Goal: Information Seeking & Learning: Learn about a topic

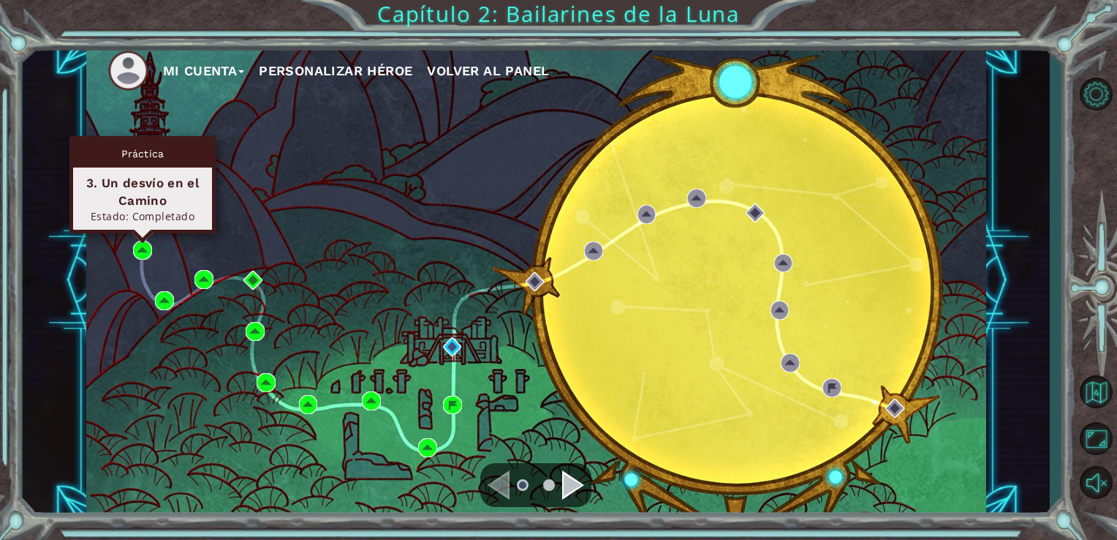
click at [141, 233] on div "Práctica 3. Un desvío en el Camino Estado: Completado" at bounding box center [142, 184] width 146 height 97
click at [141, 248] on img at bounding box center [142, 250] width 19 height 19
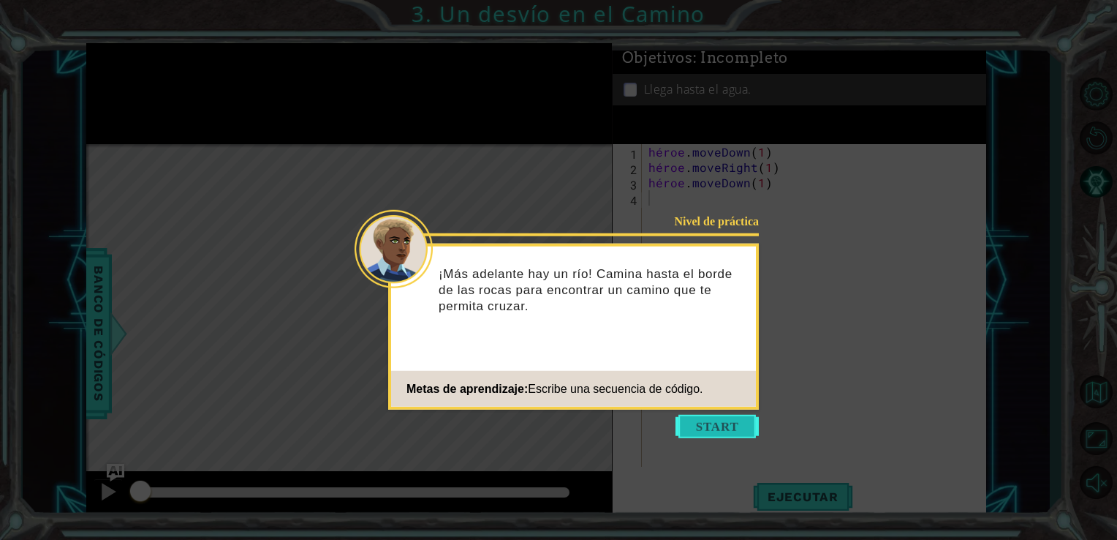
click at [717, 431] on button "Empezar" at bounding box center [717, 426] width 83 height 23
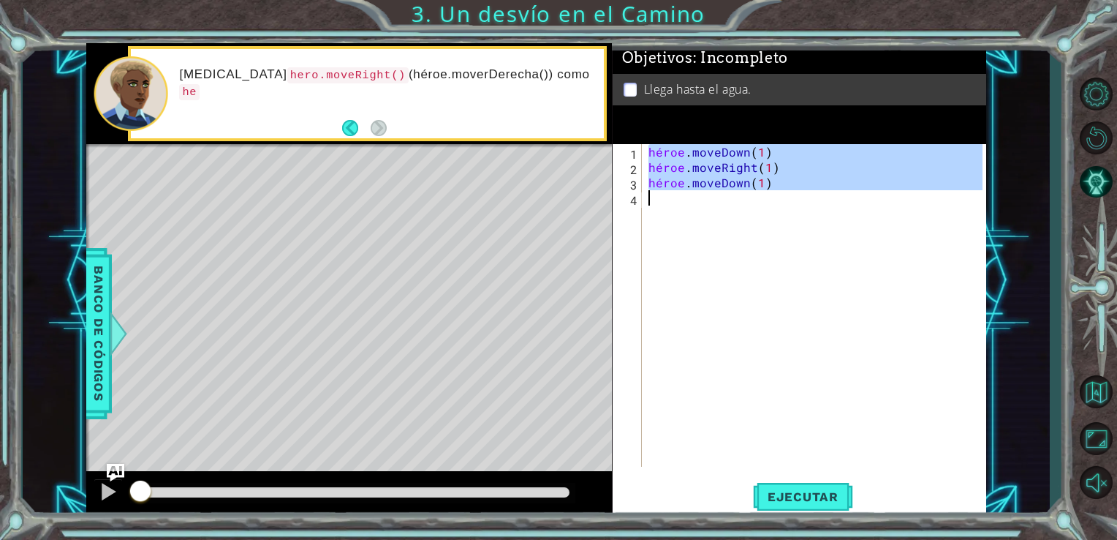
drag, startPoint x: 646, startPoint y: 154, endPoint x: 743, endPoint y: 199, distance: 106.3
click at [743, 199] on div "héroe . moveDown ( 1 ) héroe . moveRight ( 1 ) héroe . moveDown ( 1 )" at bounding box center [818, 320] width 344 height 353
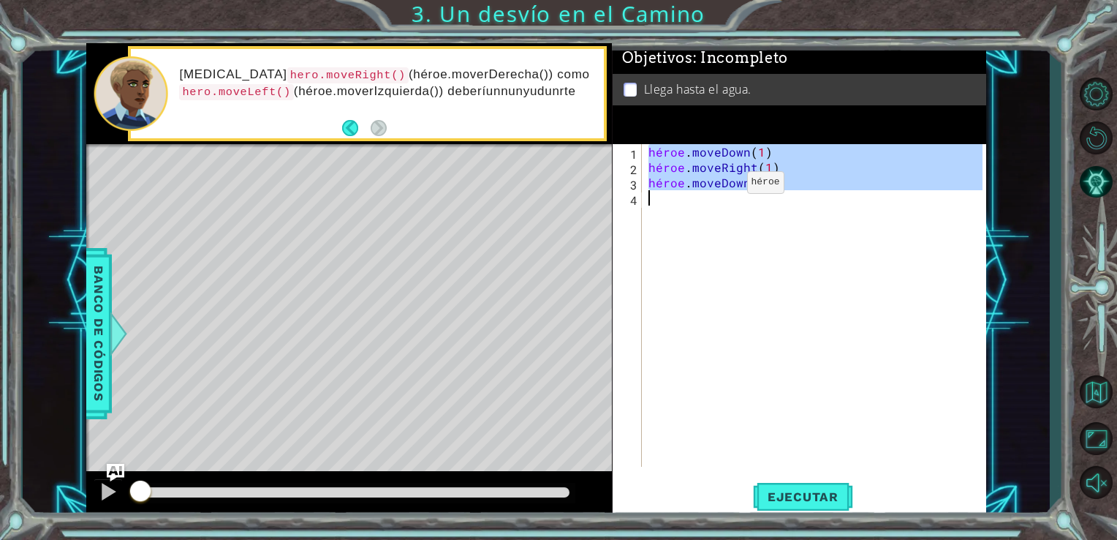
click at [719, 185] on div "héroe . moveDown ( 1 ) héroe . moveRight ( 1 ) héroe . moveDown ( 1 )" at bounding box center [814, 305] width 337 height 323
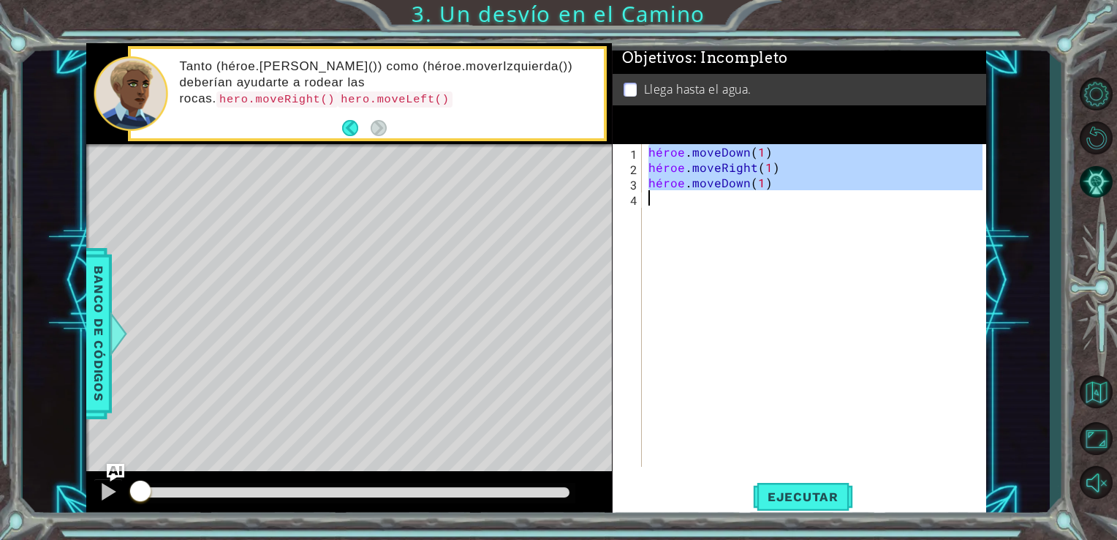
drag, startPoint x: 647, startPoint y: 148, endPoint x: 781, endPoint y: 192, distance: 140.8
click at [781, 192] on div "héroe . moveDown ( 1 ) héroe . moveRight ( 1 ) héroe . moveDown ( 1 )" at bounding box center [818, 320] width 344 height 353
type textarea "hero.moveDown(1)"
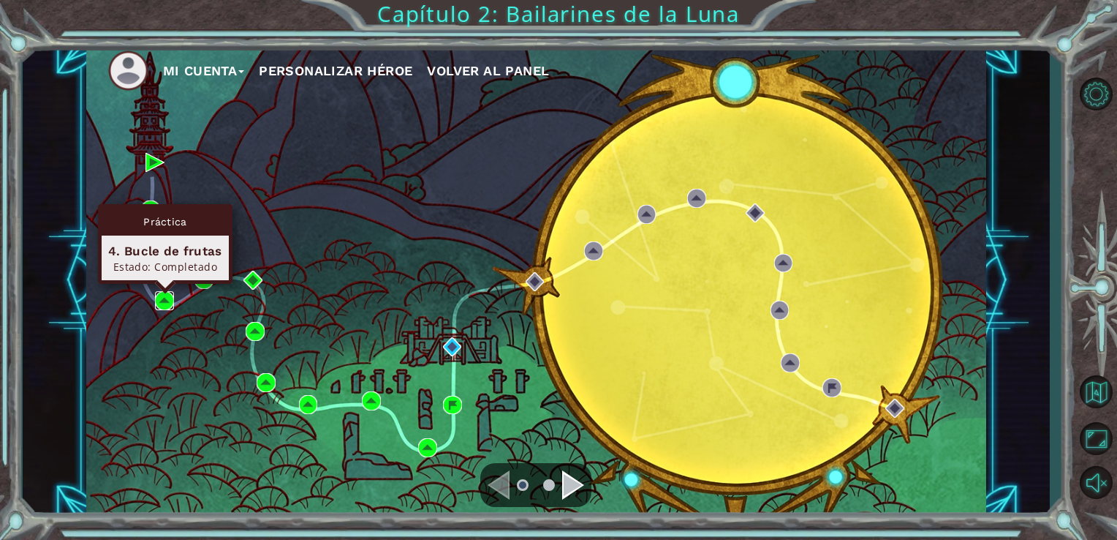
click at [158, 300] on img at bounding box center [164, 300] width 19 height 19
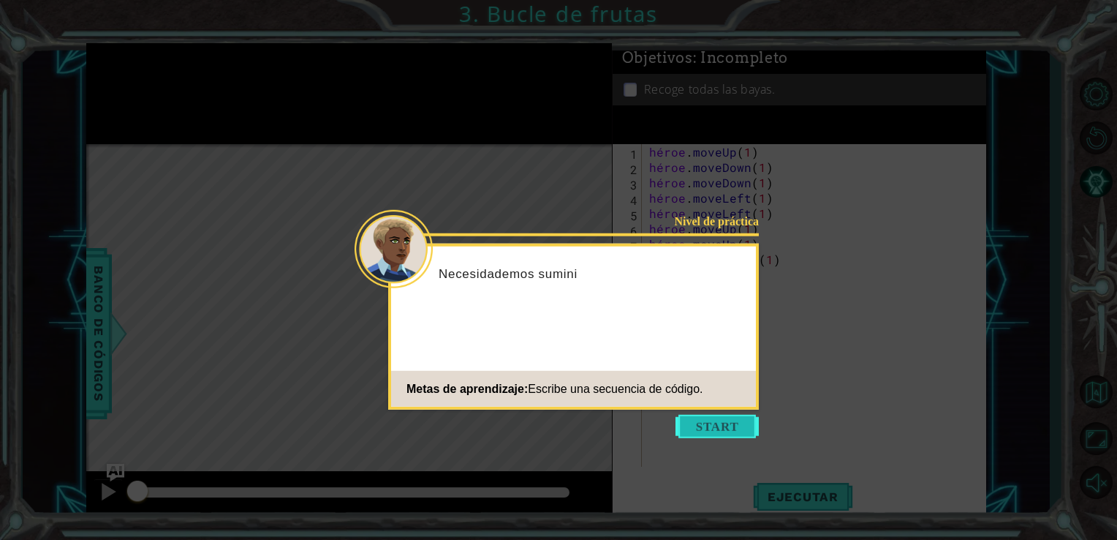
click at [731, 429] on button "Empezar" at bounding box center [717, 426] width 83 height 23
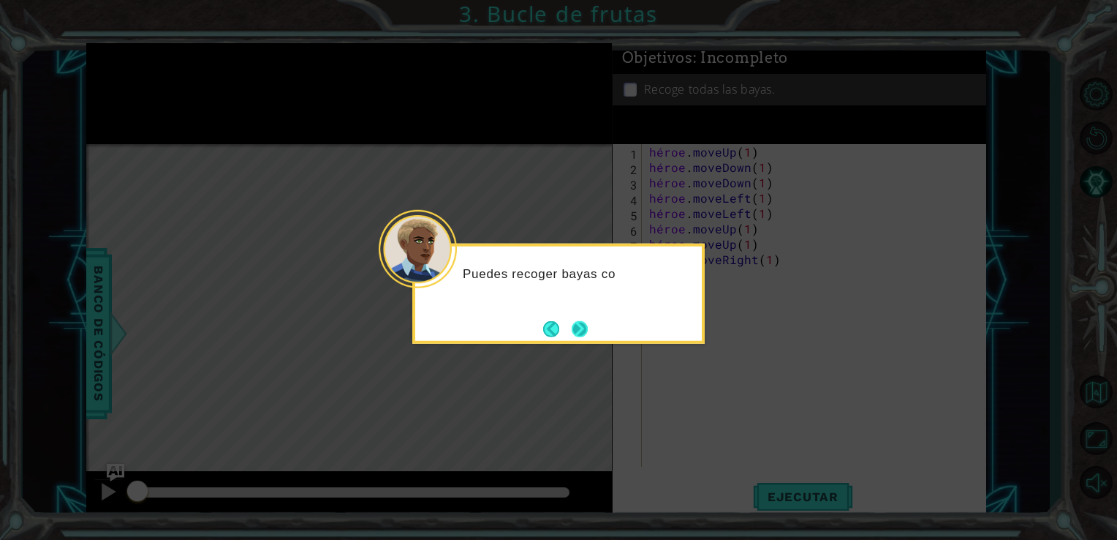
click at [576, 325] on button "Próximo" at bounding box center [580, 328] width 27 height 27
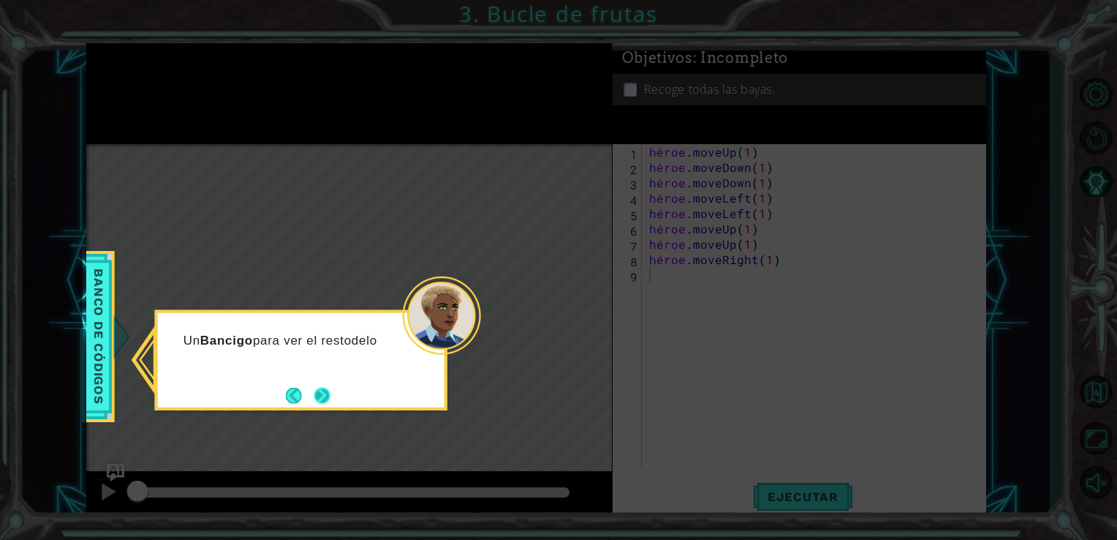
click at [326, 393] on button "Próximo" at bounding box center [322, 395] width 27 height 27
click at [326, 393] on button "Próximo" at bounding box center [322, 394] width 19 height 19
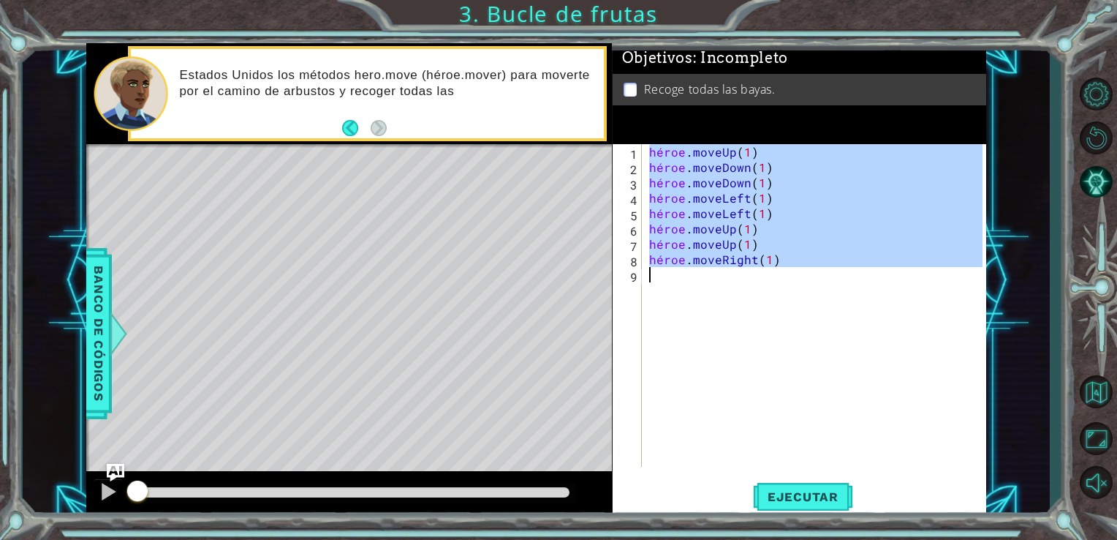
drag, startPoint x: 646, startPoint y: 146, endPoint x: 783, endPoint y: 284, distance: 193.9
click at [783, 284] on div "héroe . moveUp ( 1 ) héroe . moveDown ( 1 ) héroe . moveDown ( 1 ) héroe . move…" at bounding box center [818, 320] width 344 height 353
type textarea "hero.moveRight(1)"
click at [802, 510] on button "Ejecutar" at bounding box center [803, 496] width 100 height 37
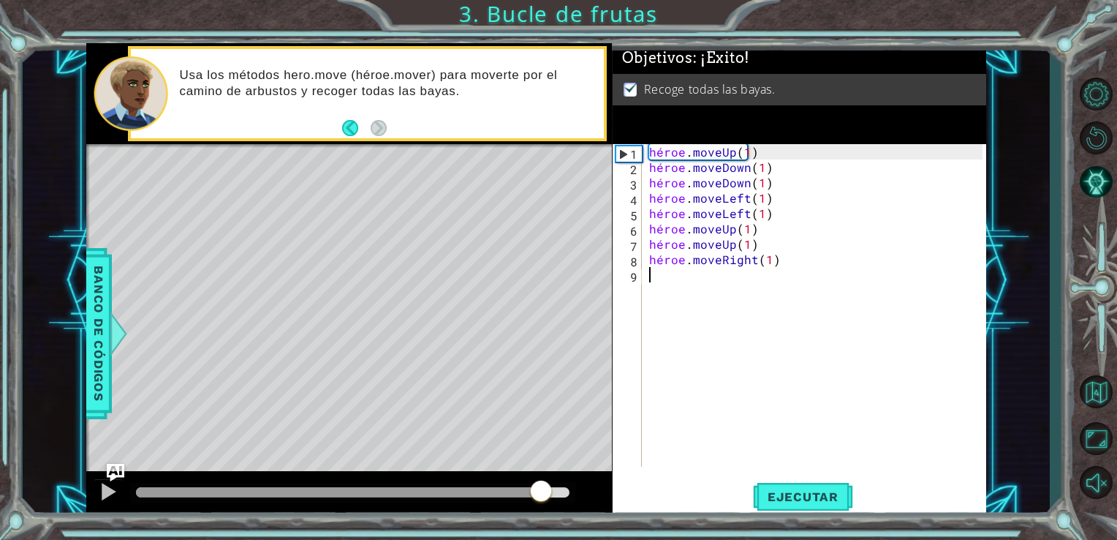
click at [541, 490] on div at bounding box center [353, 492] width 434 height 10
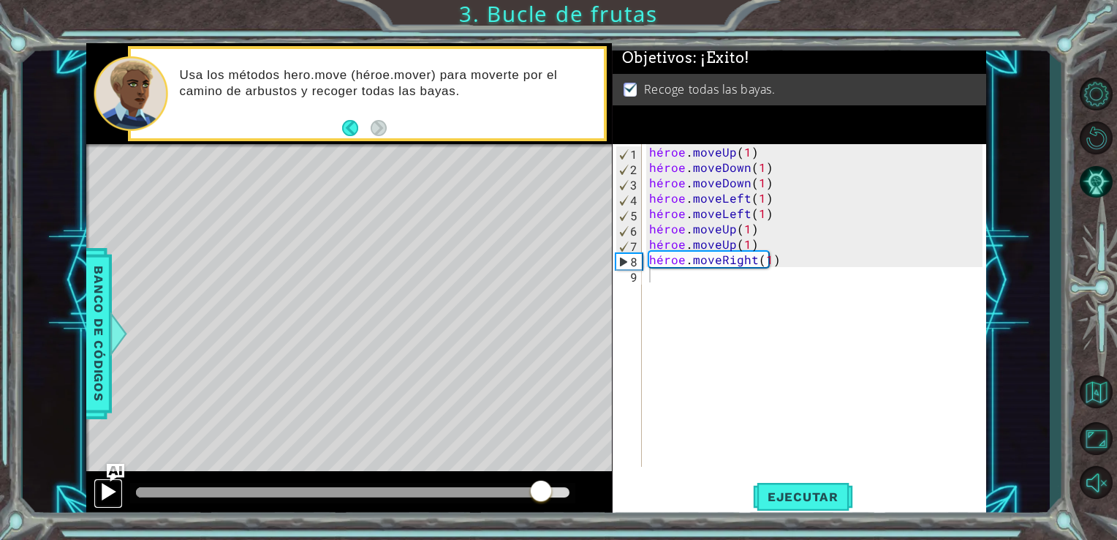
click at [102, 491] on div at bounding box center [108, 491] width 19 height 19
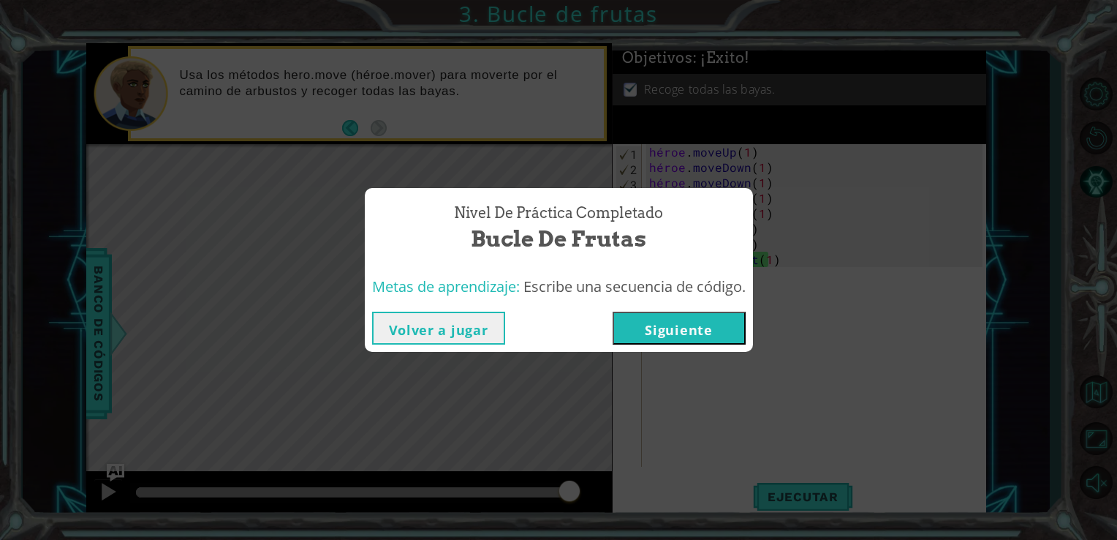
click at [660, 324] on button "Siguiente" at bounding box center [679, 328] width 133 height 33
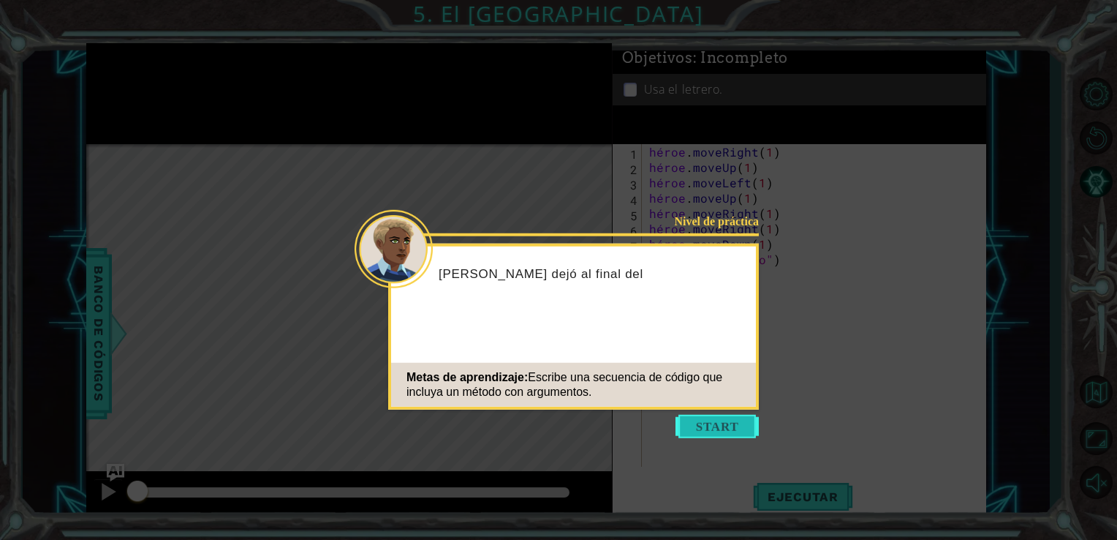
click at [694, 415] on button "Empezar" at bounding box center [717, 426] width 83 height 23
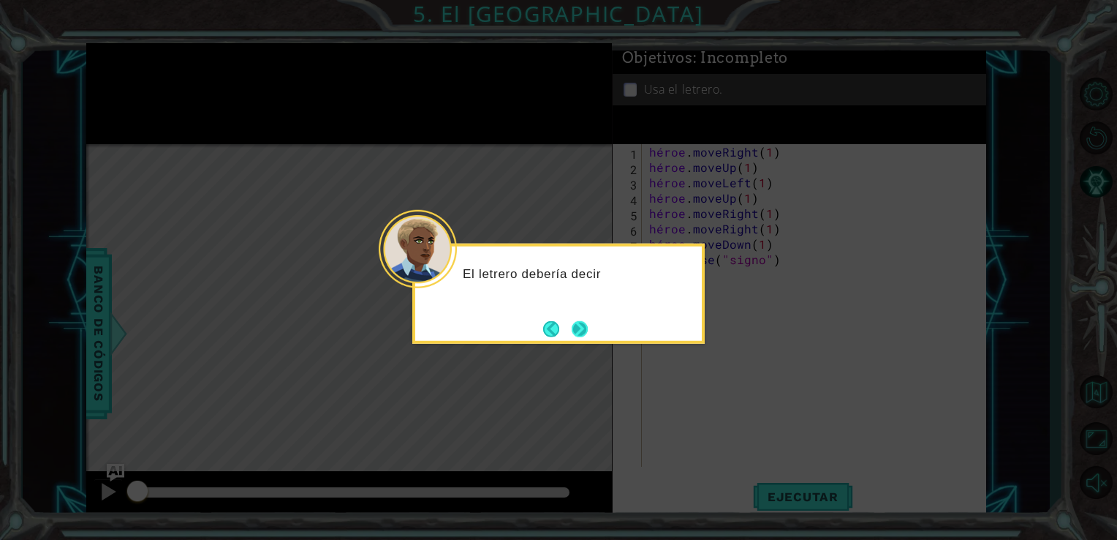
click at [573, 327] on button "Próximo" at bounding box center [580, 329] width 20 height 20
click at [573, 327] on button "Próximo" at bounding box center [579, 328] width 23 height 23
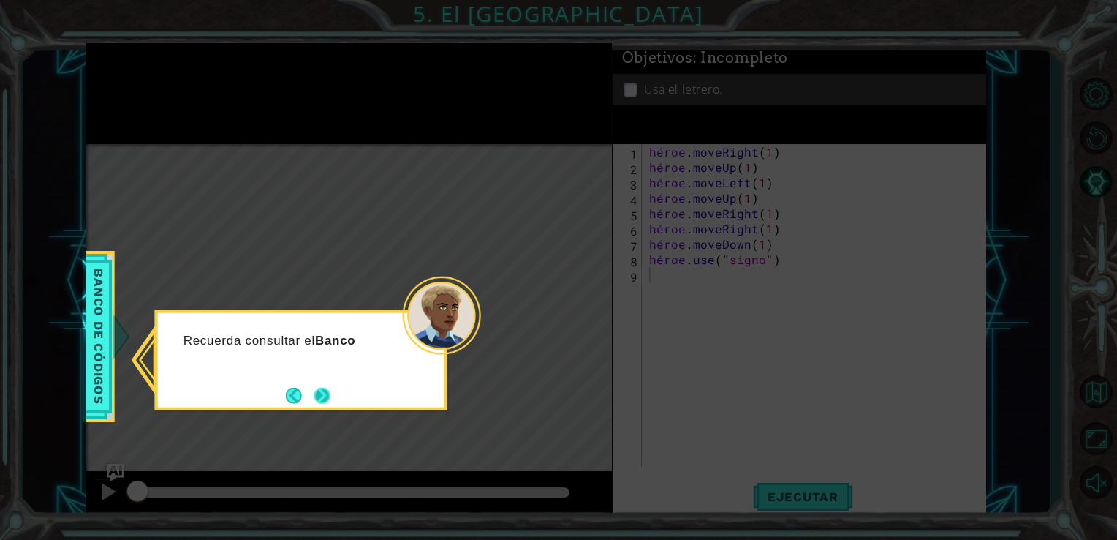
click at [327, 396] on button "Próximo" at bounding box center [322, 395] width 26 height 26
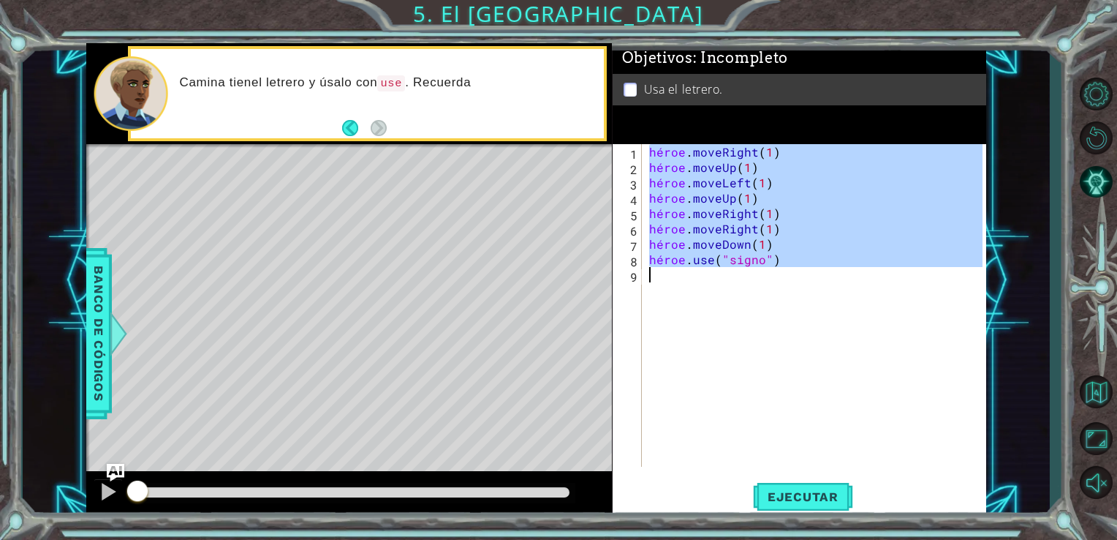
drag, startPoint x: 648, startPoint y: 151, endPoint x: 789, endPoint y: 282, distance: 192.5
click at [789, 282] on div "héroe . moveRight ( 1 ) héroe . moveUp ( 1 ) héroe . moveLeft ( 1 ) héroe . mov…" at bounding box center [818, 320] width 344 height 353
type textarea "hero.use("sign")"
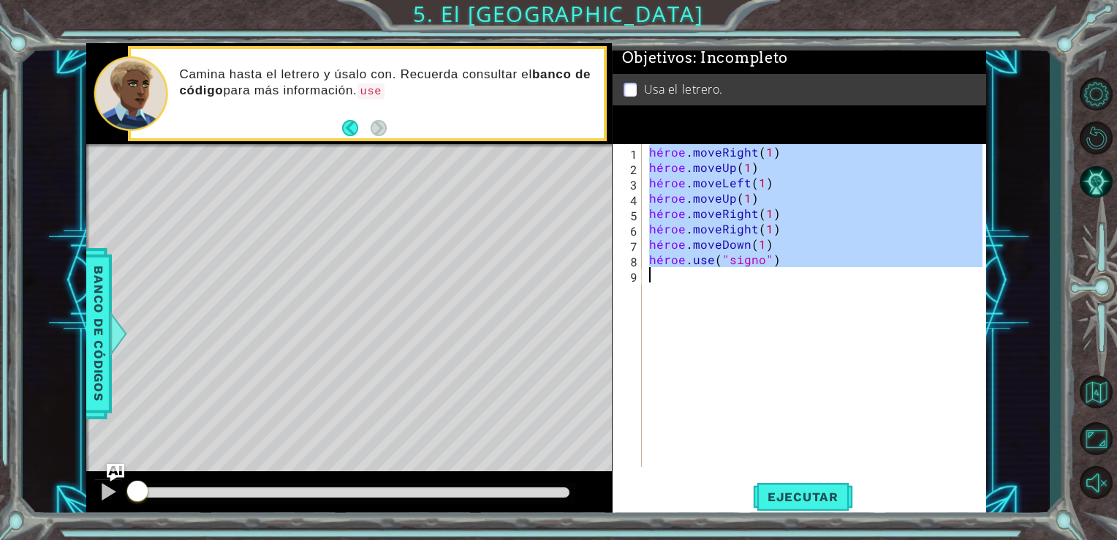
drag, startPoint x: 796, startPoint y: 246, endPoint x: 752, endPoint y: 345, distance: 108.0
click at [752, 345] on div "héroe . moveRight ( 1 ) héroe . moveUp ( 1 ) héroe . moveLeft ( 1 ) héroe . mov…" at bounding box center [814, 305] width 337 height 323
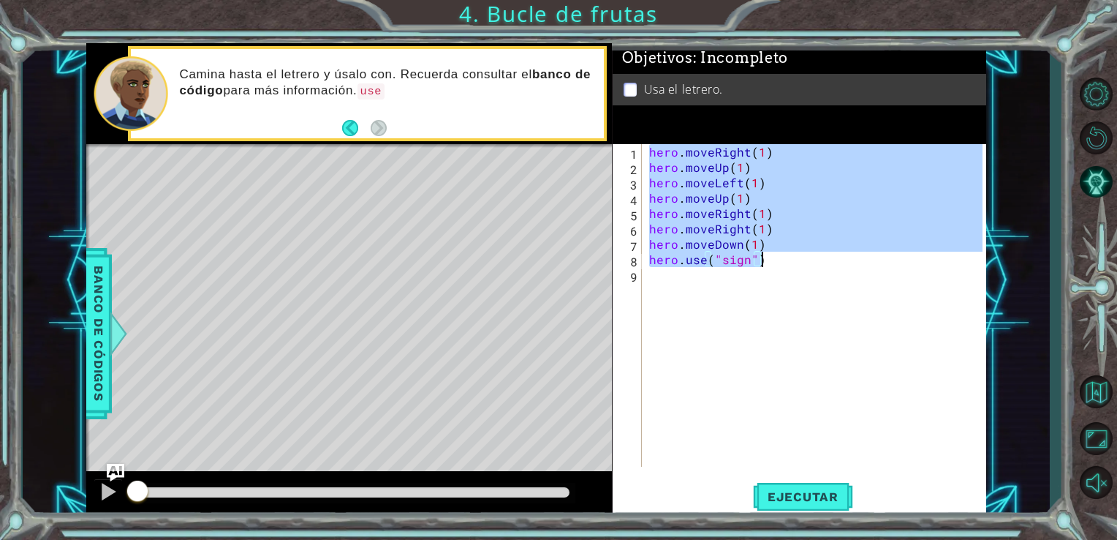
drag, startPoint x: 646, startPoint y: 145, endPoint x: 787, endPoint y: 265, distance: 184.7
click at [787, 265] on div "hero . moveRight ( 1 ) hero . moveUp ( 1 ) hero . moveLeft ( 1 ) hero . moveUp …" at bounding box center [818, 320] width 344 height 353
click at [825, 499] on span "Ejecutar" at bounding box center [803, 496] width 100 height 15
type textarea "hero.use("sign")"
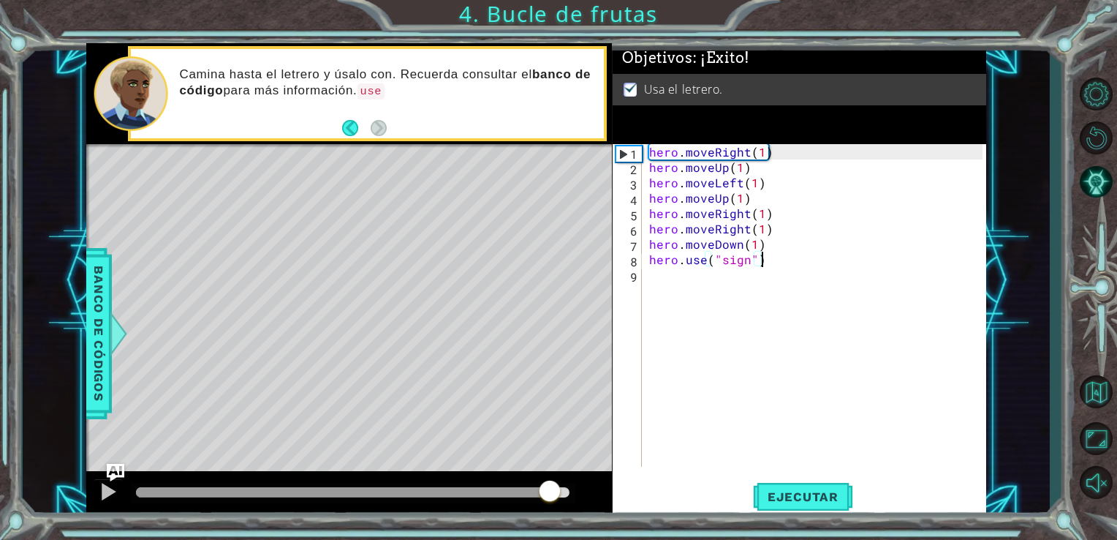
click at [550, 491] on div at bounding box center [353, 492] width 434 height 10
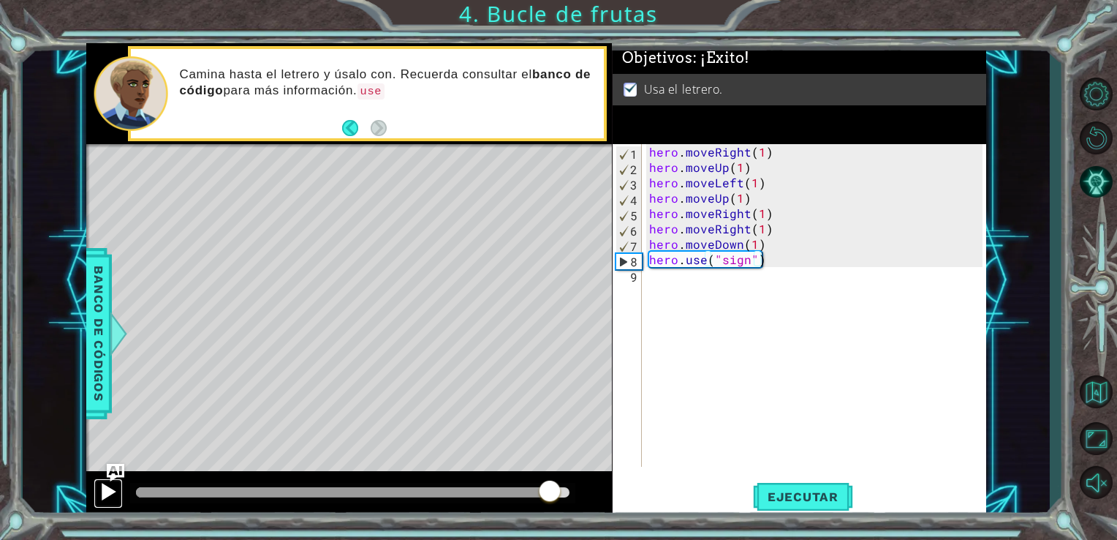
click at [112, 489] on div at bounding box center [108, 491] width 19 height 19
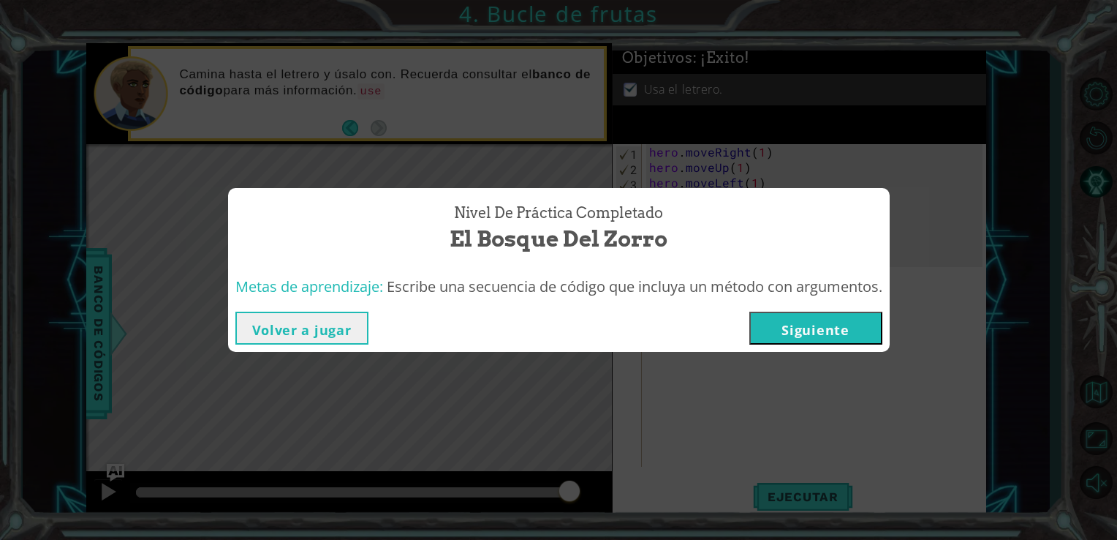
drag, startPoint x: 806, startPoint y: 349, endPoint x: 805, endPoint y: 331, distance: 17.6
click at [805, 331] on div "Volver a jugar [GEOGRAPHIC_DATA]" at bounding box center [559, 328] width 662 height 48
click at [805, 331] on button "Siguiente" at bounding box center [816, 328] width 133 height 33
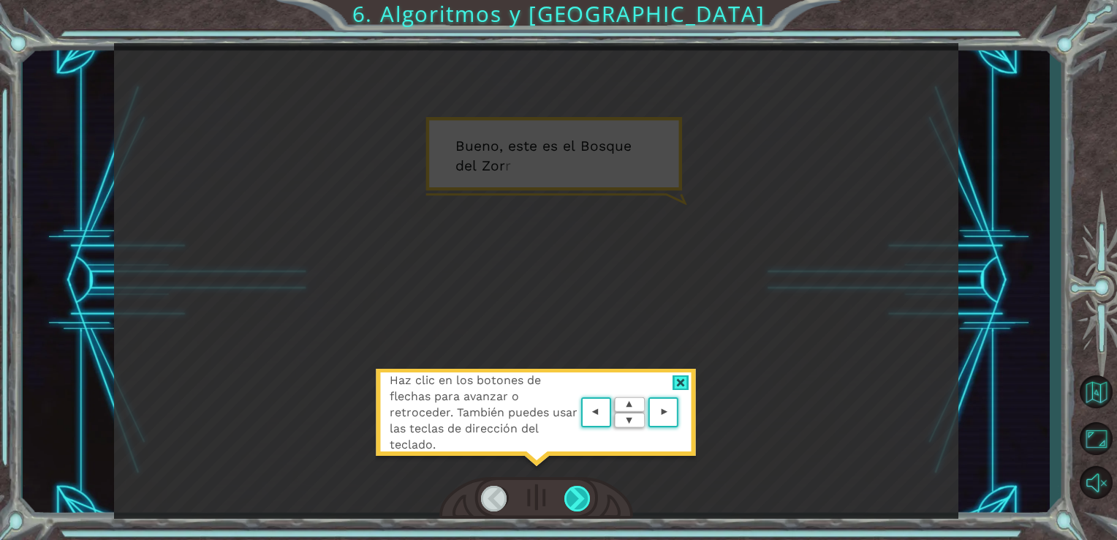
click at [585, 500] on div at bounding box center [578, 499] width 27 height 26
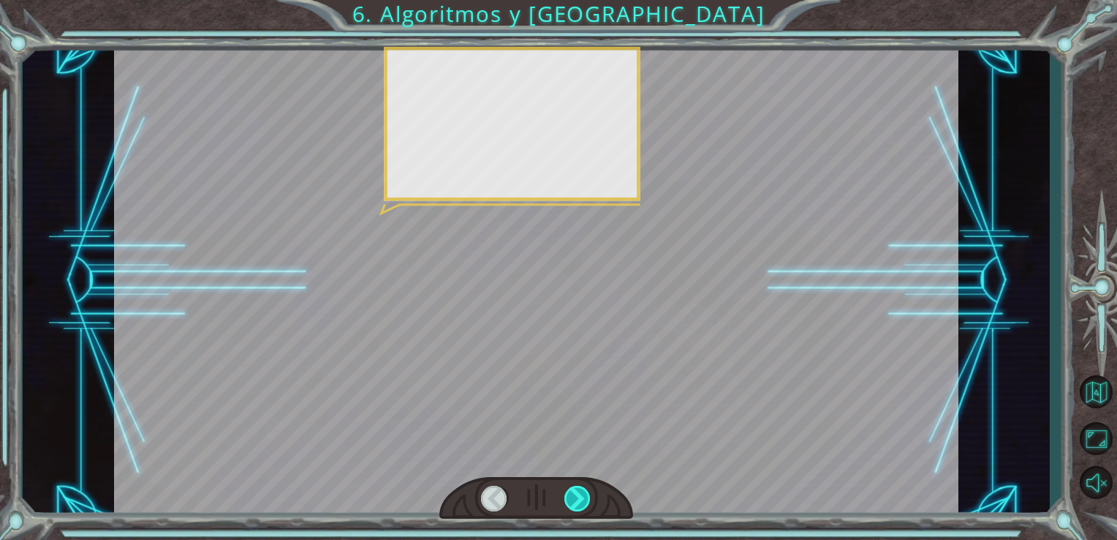
click at [585, 500] on div at bounding box center [578, 499] width 27 height 26
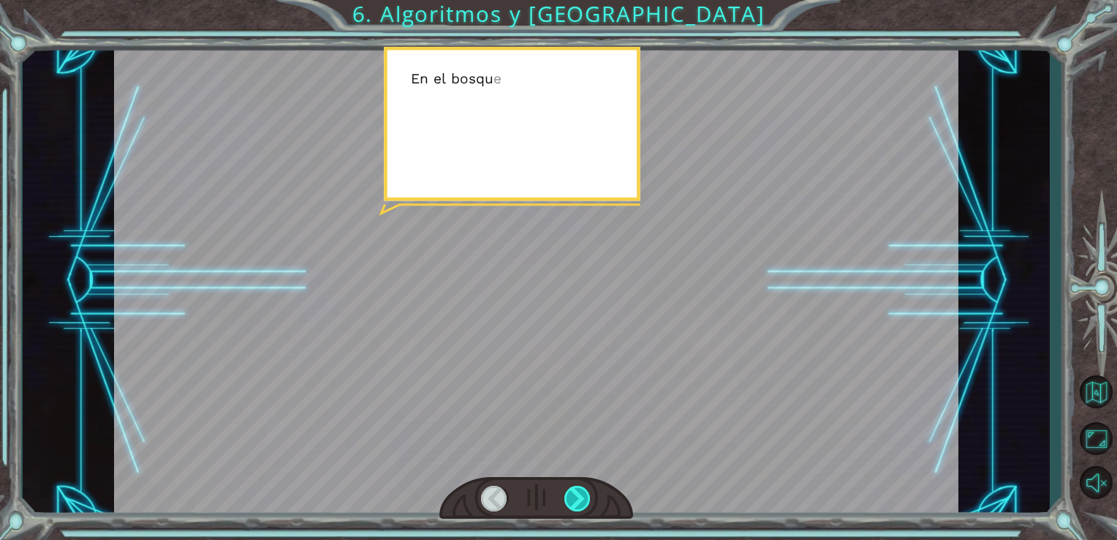
click at [585, 500] on div at bounding box center [578, 499] width 27 height 26
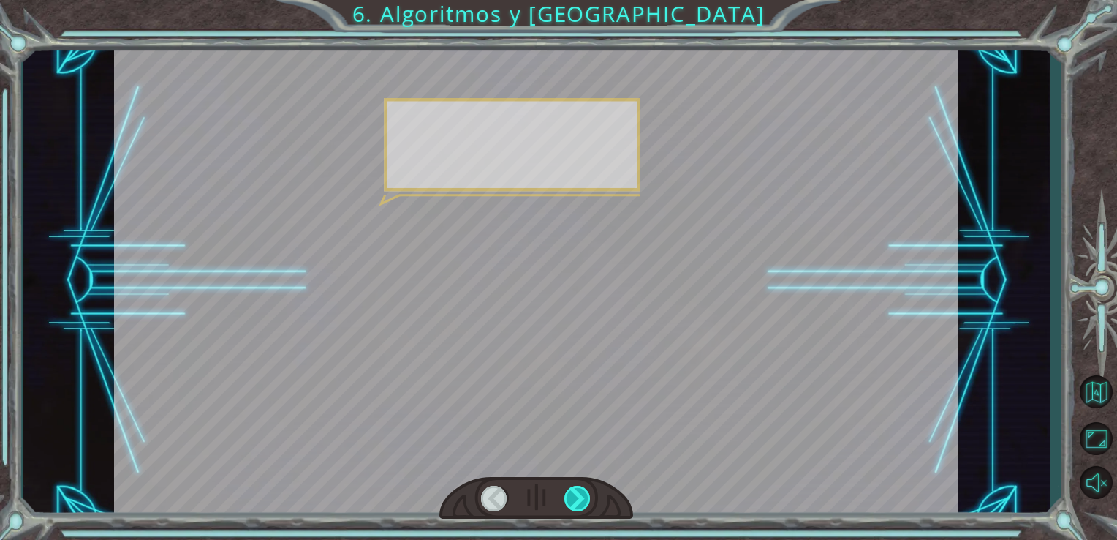
click at [585, 500] on div at bounding box center [578, 499] width 27 height 26
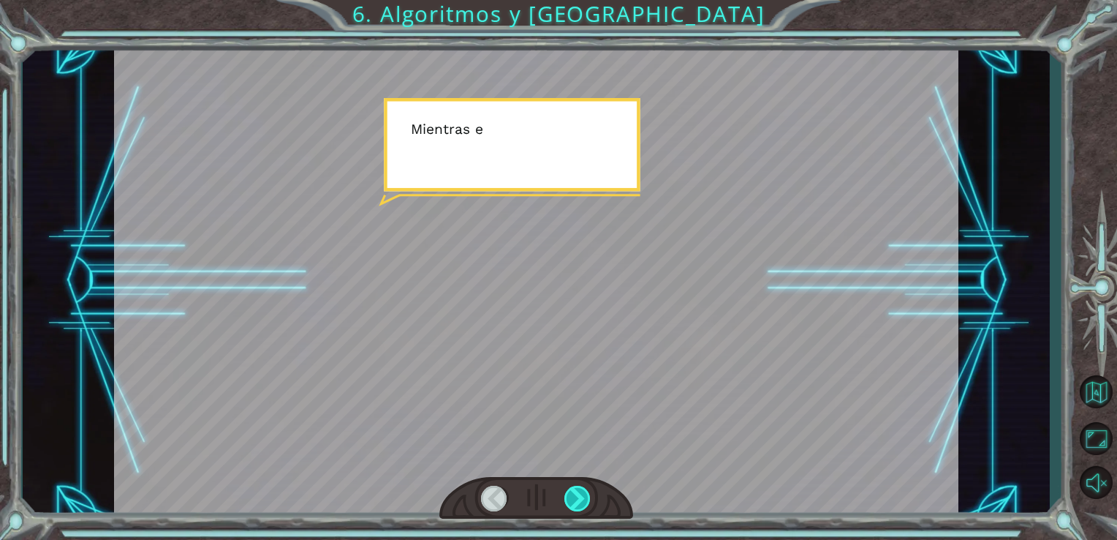
click at [585, 500] on div at bounding box center [578, 499] width 27 height 26
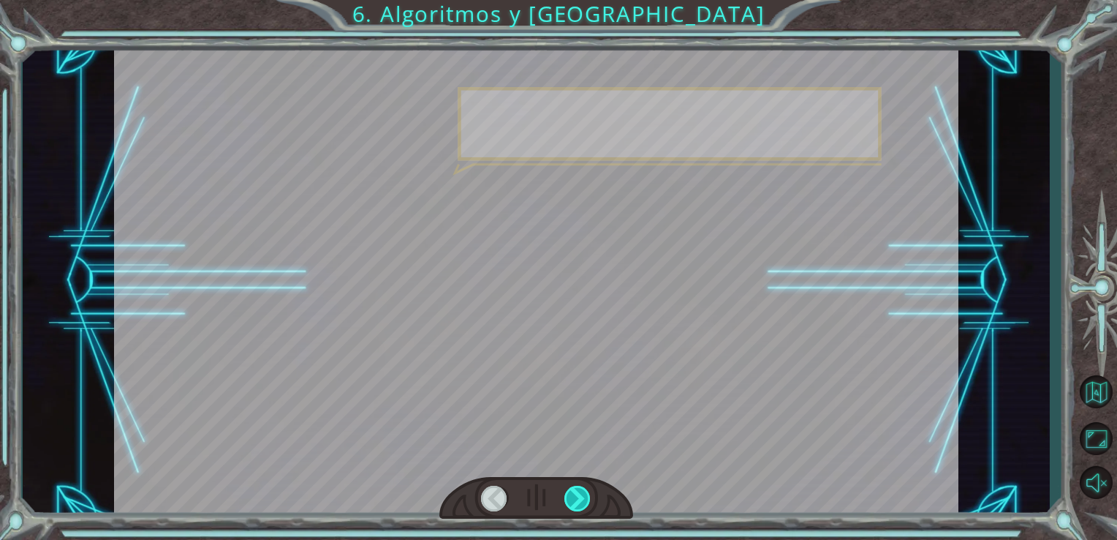
click at [585, 500] on div at bounding box center [578, 499] width 27 height 26
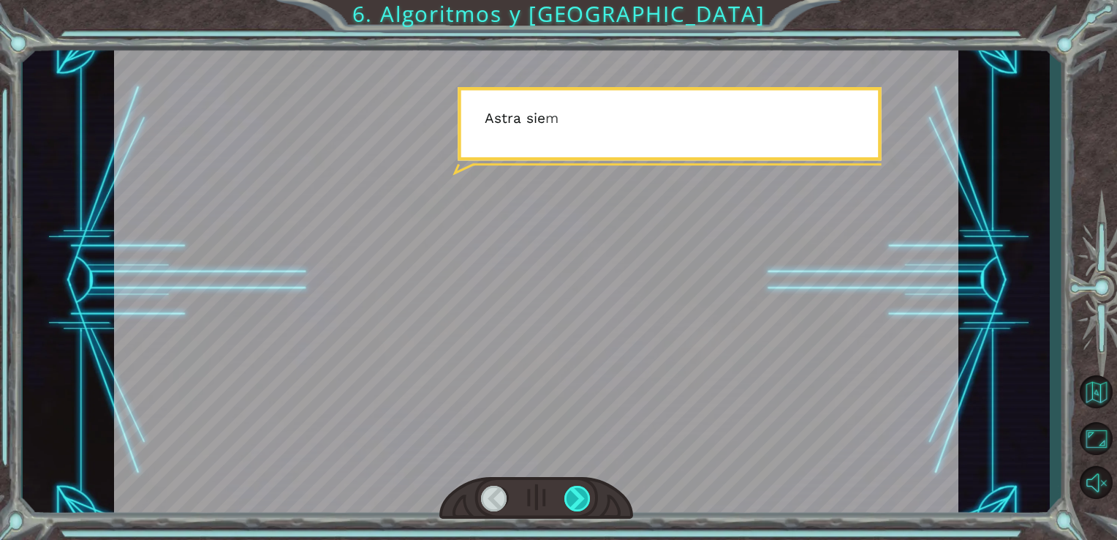
click at [585, 500] on div at bounding box center [578, 499] width 27 height 26
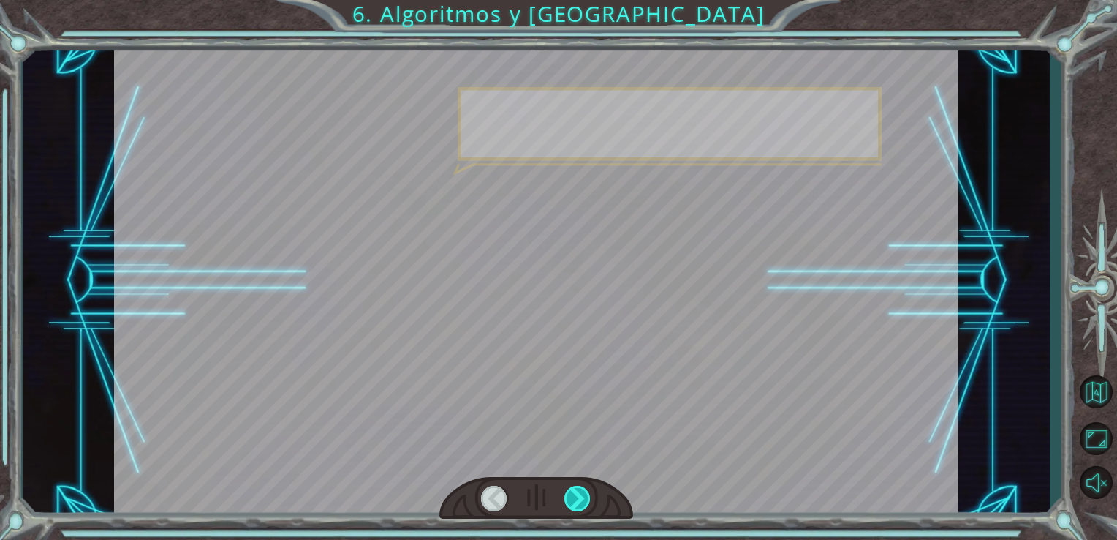
click at [585, 500] on div at bounding box center [578, 499] width 27 height 26
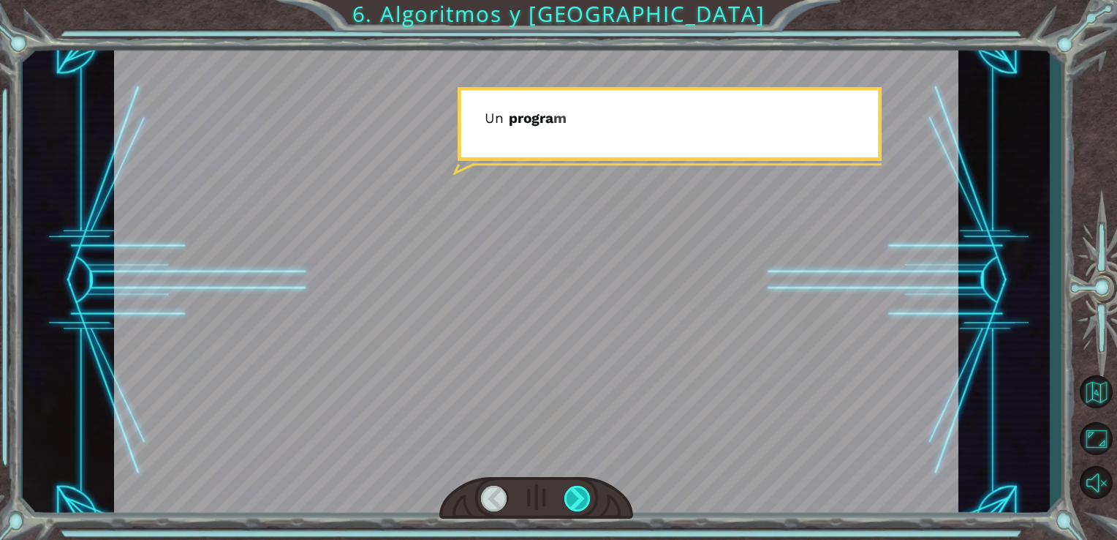
click at [585, 500] on div at bounding box center [578, 499] width 27 height 26
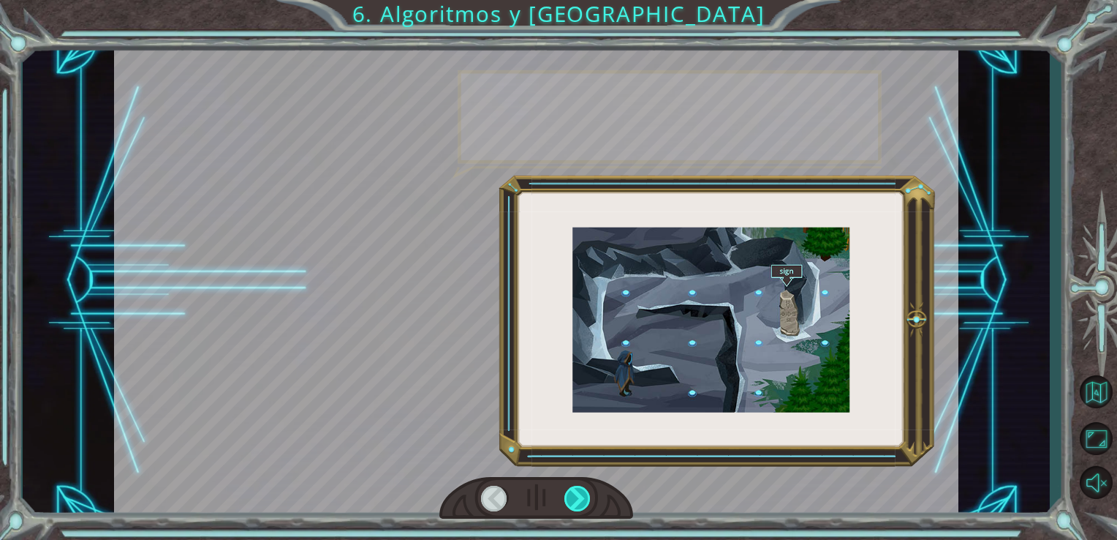
click at [585, 500] on div at bounding box center [578, 499] width 27 height 26
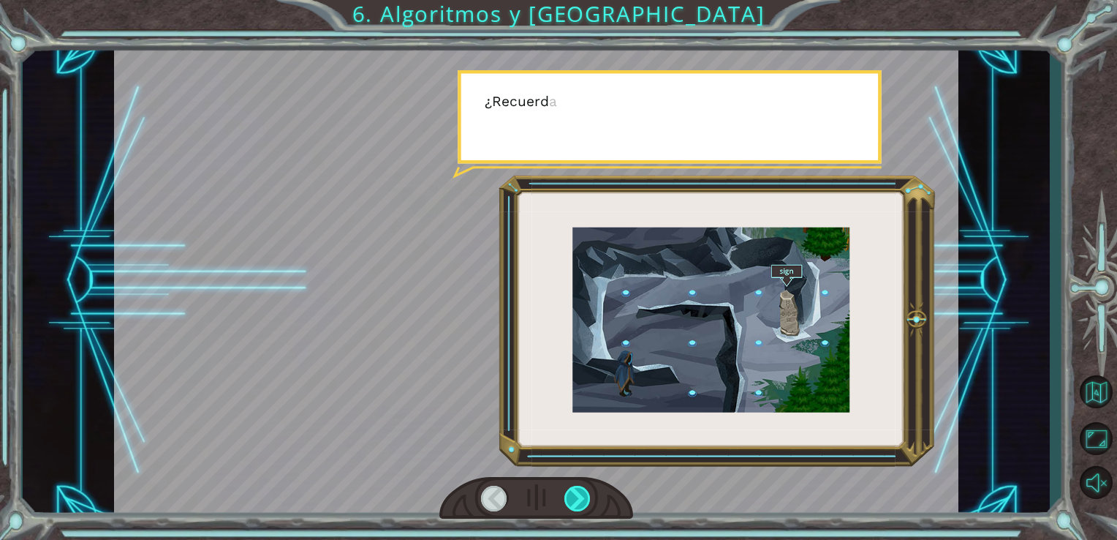
click at [585, 500] on div at bounding box center [578, 499] width 27 height 26
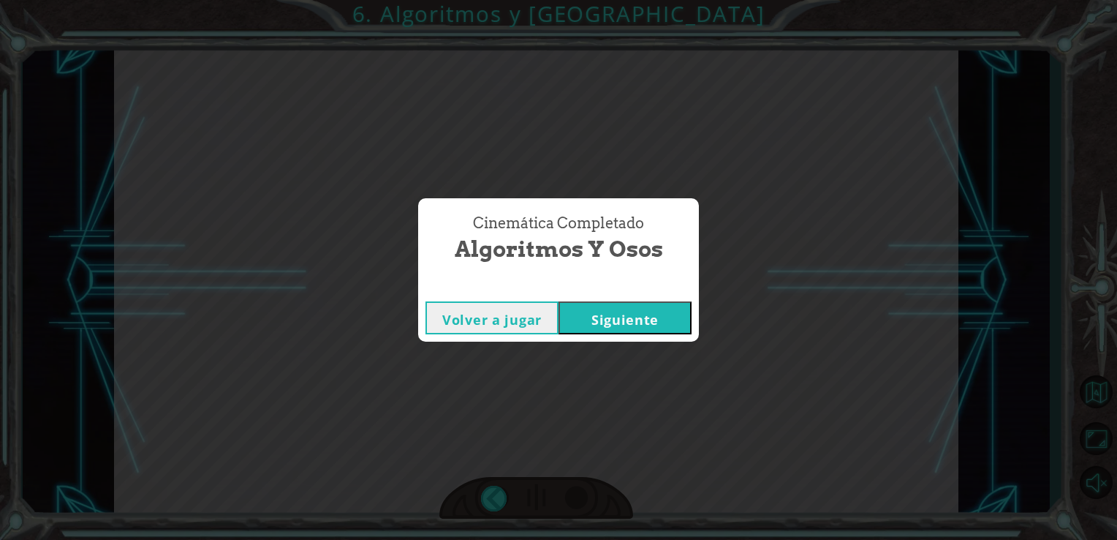
click at [600, 311] on button "Siguiente" at bounding box center [625, 317] width 133 height 33
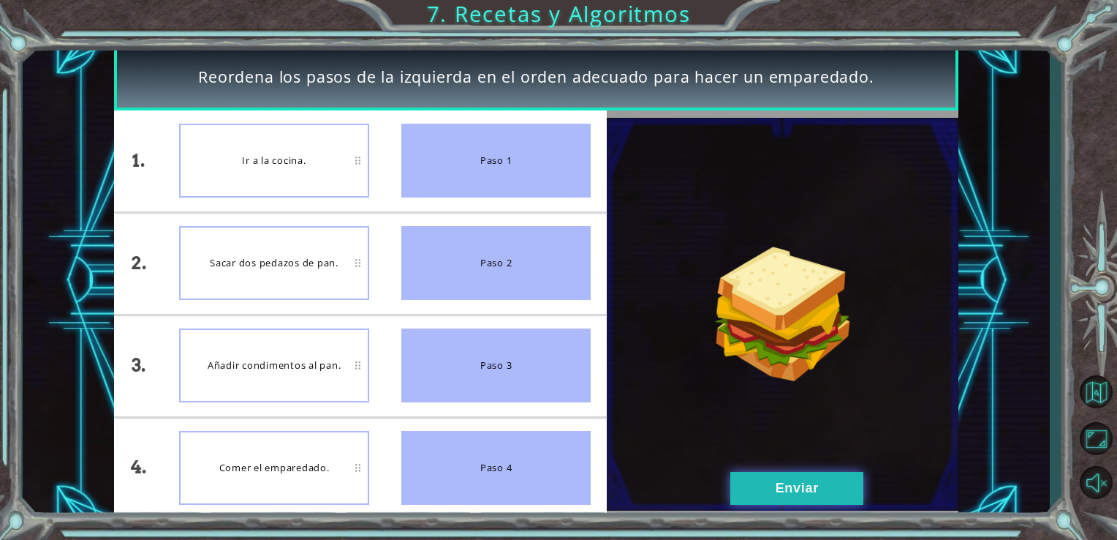
click at [769, 491] on button "Enviar" at bounding box center [797, 488] width 133 height 33
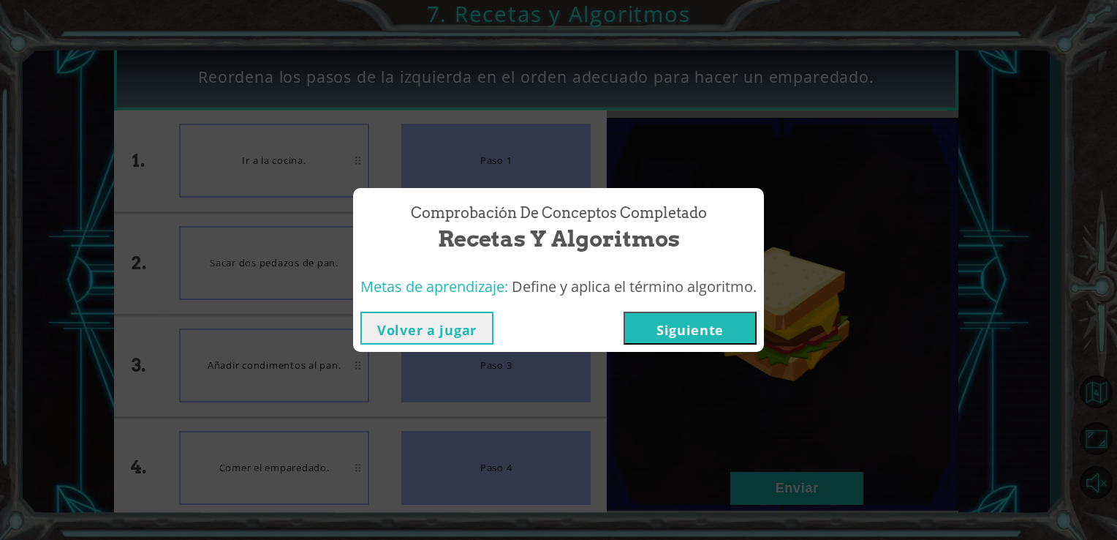
click at [691, 333] on button "Siguiente" at bounding box center [690, 328] width 133 height 33
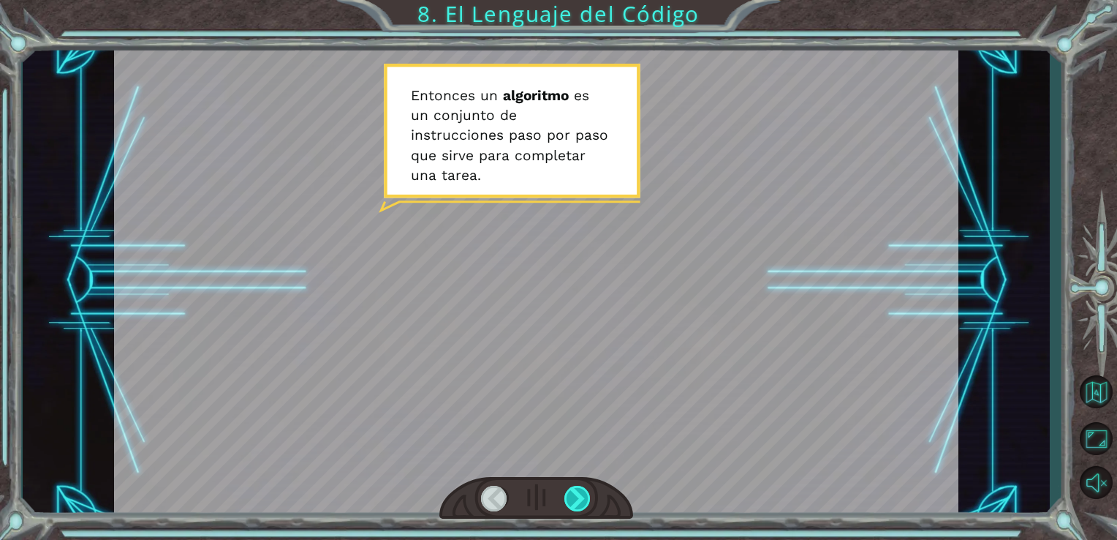
click at [579, 498] on div at bounding box center [578, 499] width 27 height 26
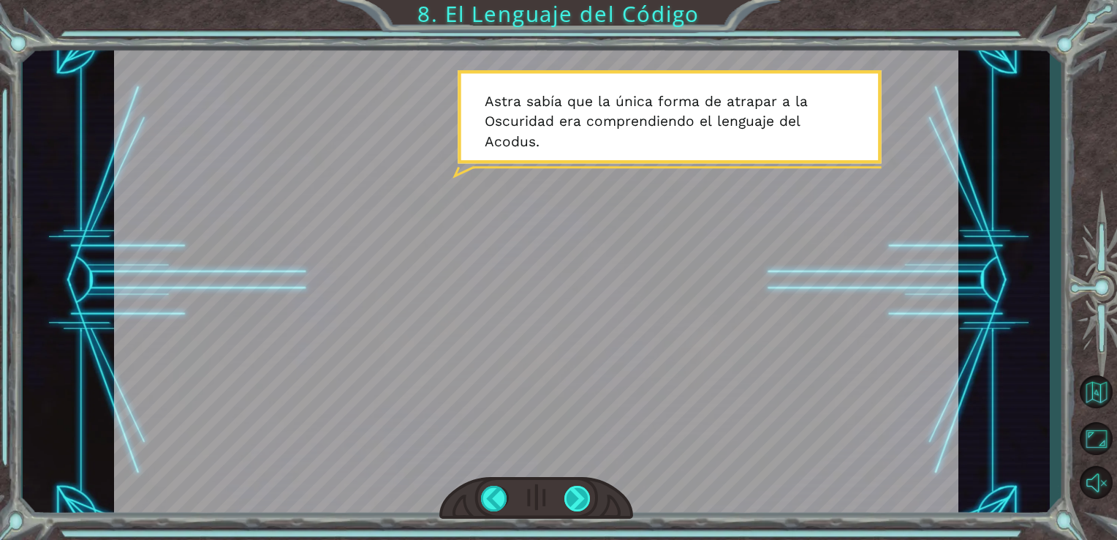
click at [575, 502] on div at bounding box center [578, 499] width 27 height 26
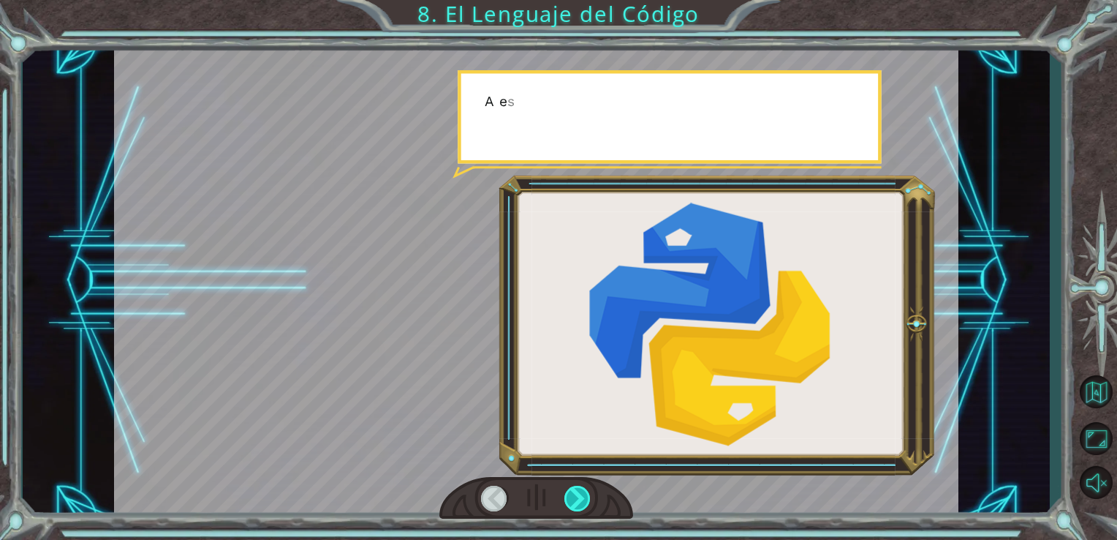
click at [575, 502] on div at bounding box center [578, 499] width 27 height 26
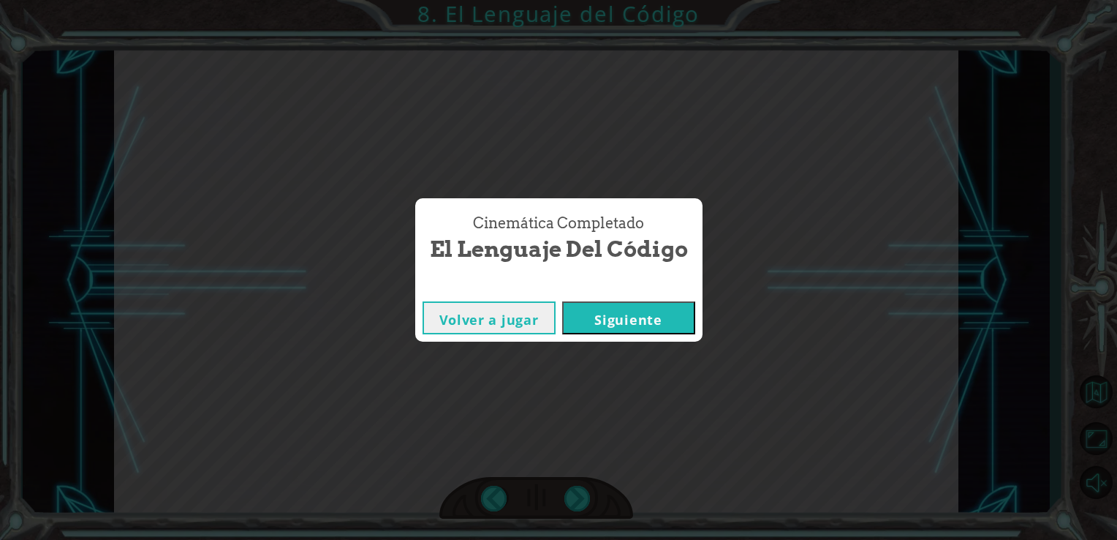
click at [593, 309] on button "Siguiente" at bounding box center [628, 317] width 133 height 33
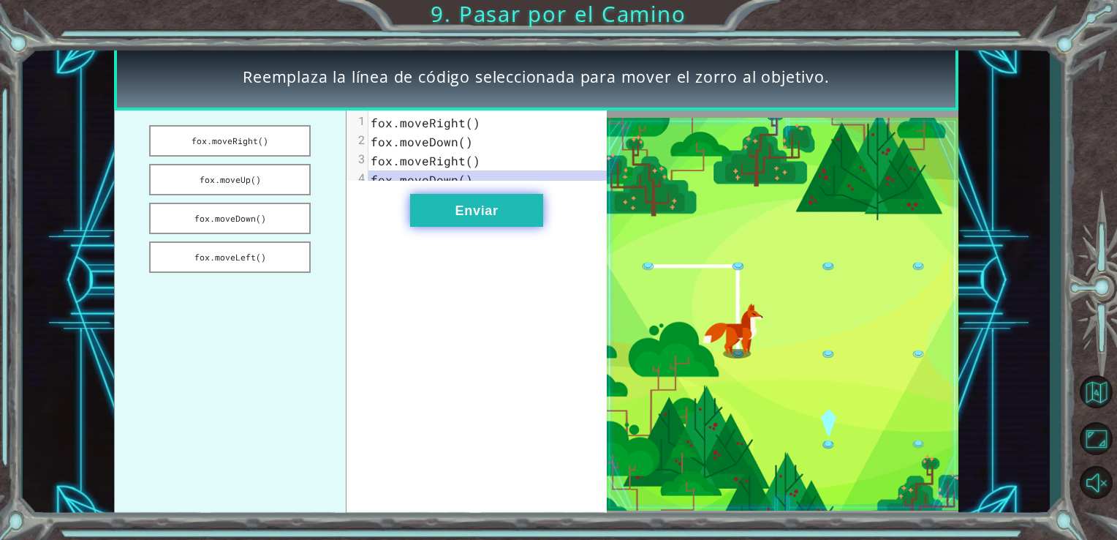
click at [502, 218] on button "Enviar" at bounding box center [476, 210] width 133 height 33
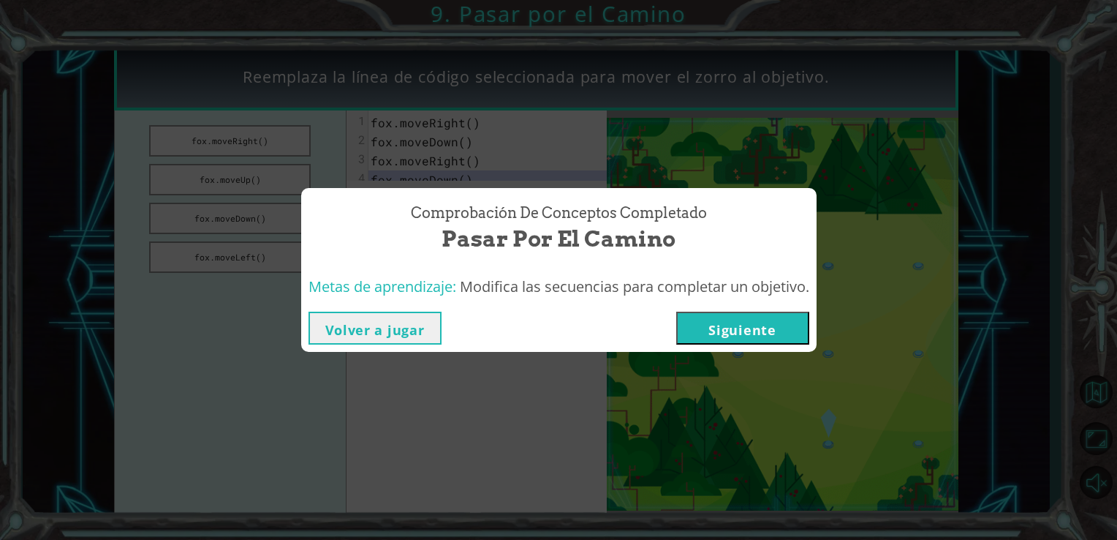
click at [706, 333] on button "Siguiente" at bounding box center [742, 328] width 133 height 33
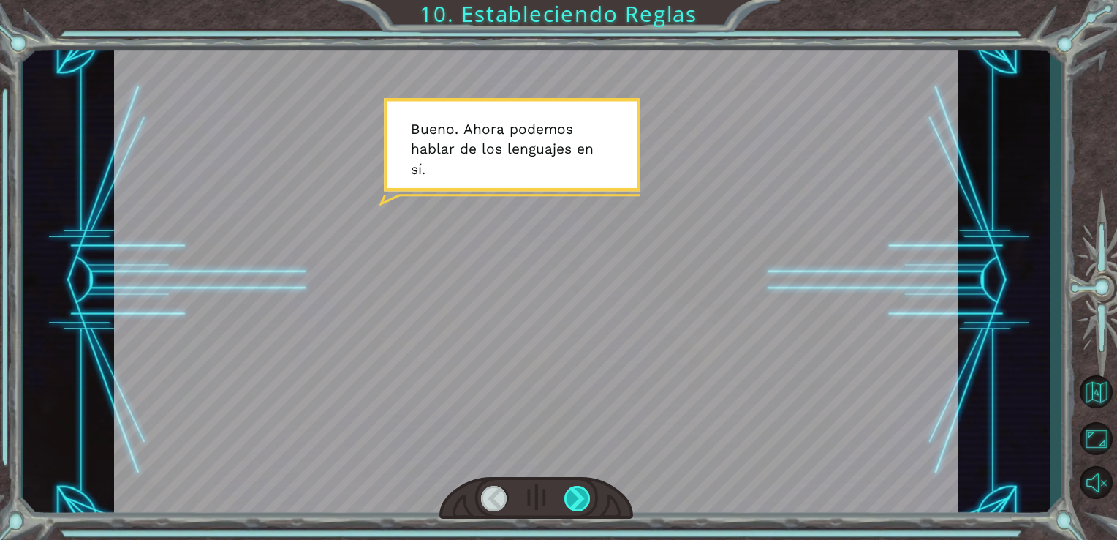
click at [587, 502] on div at bounding box center [578, 499] width 27 height 26
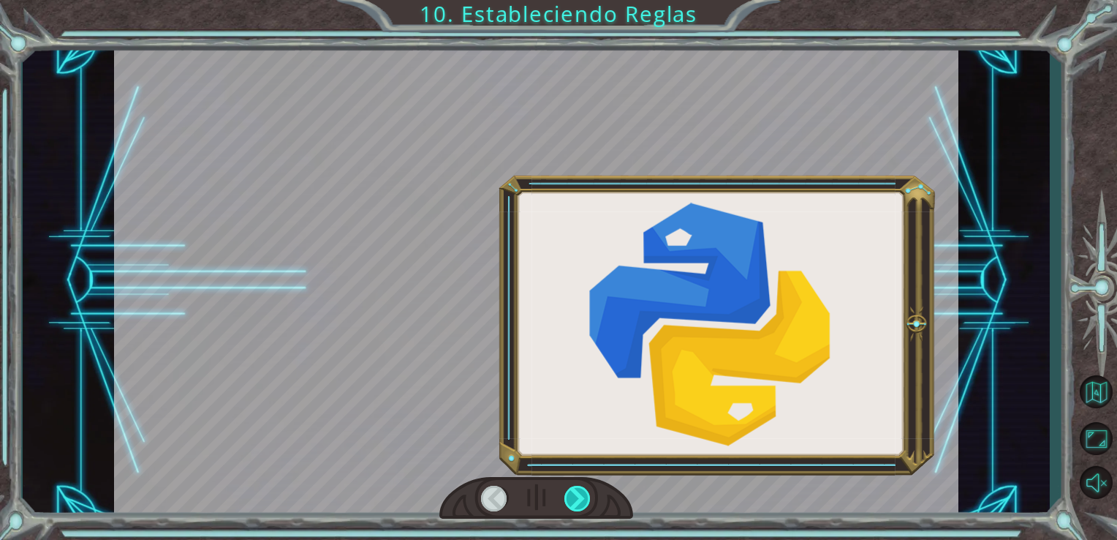
click at [587, 502] on div at bounding box center [578, 499] width 27 height 26
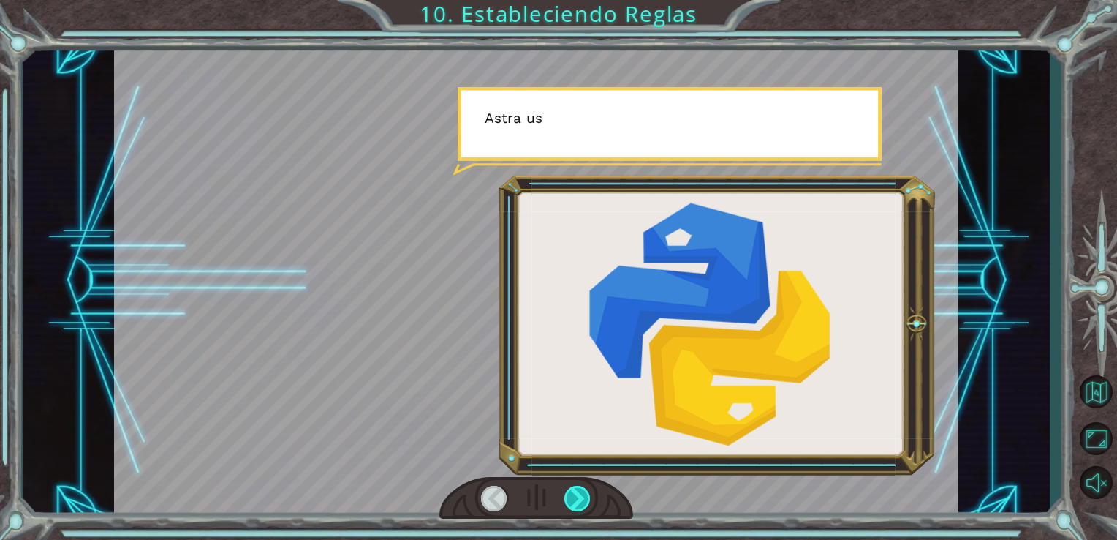
click at [587, 502] on div at bounding box center [578, 499] width 27 height 26
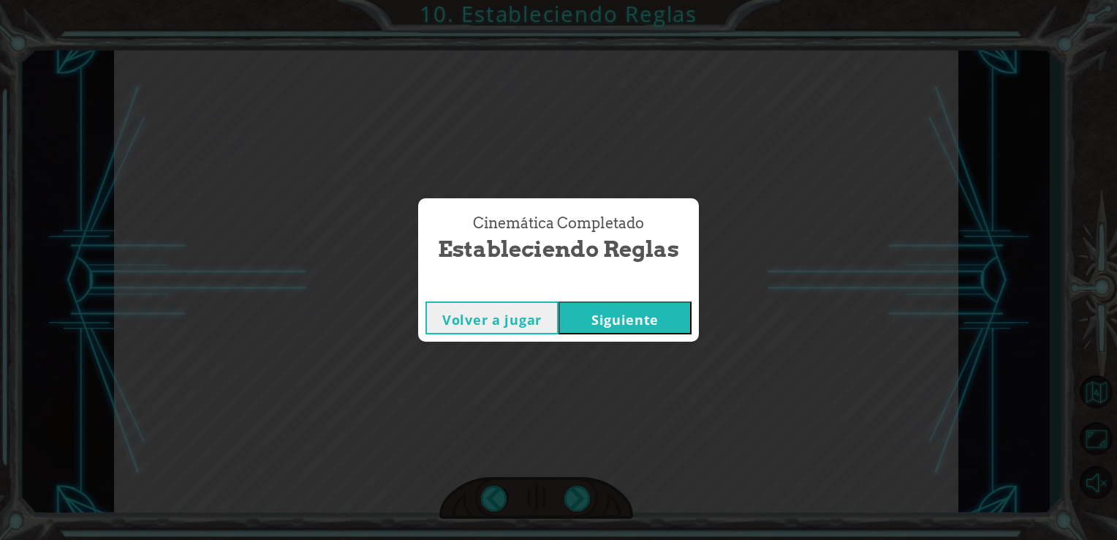
click at [602, 333] on button "Siguiente" at bounding box center [625, 317] width 133 height 33
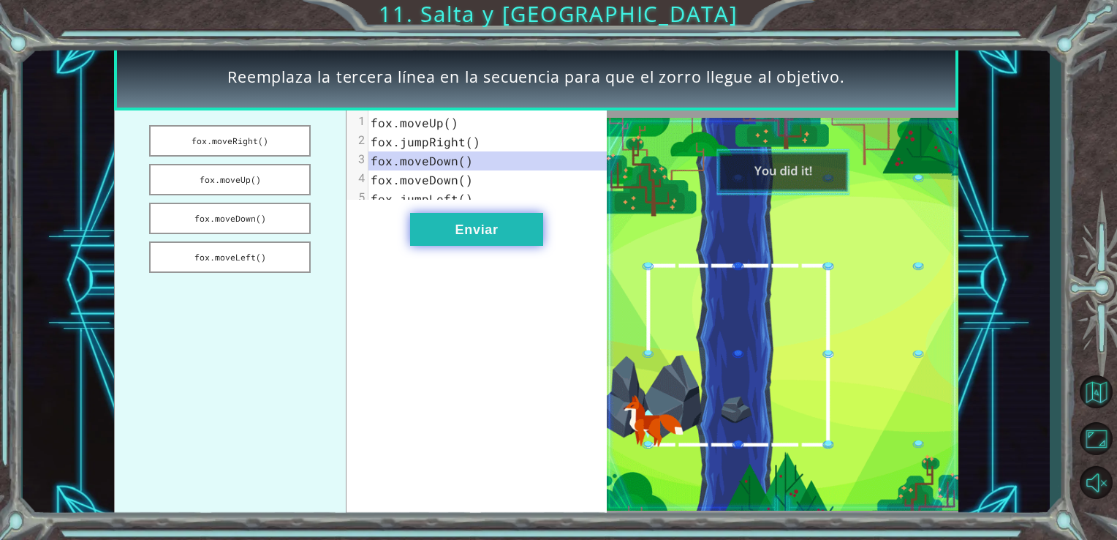
click at [471, 246] on button "Enviar" at bounding box center [476, 229] width 133 height 33
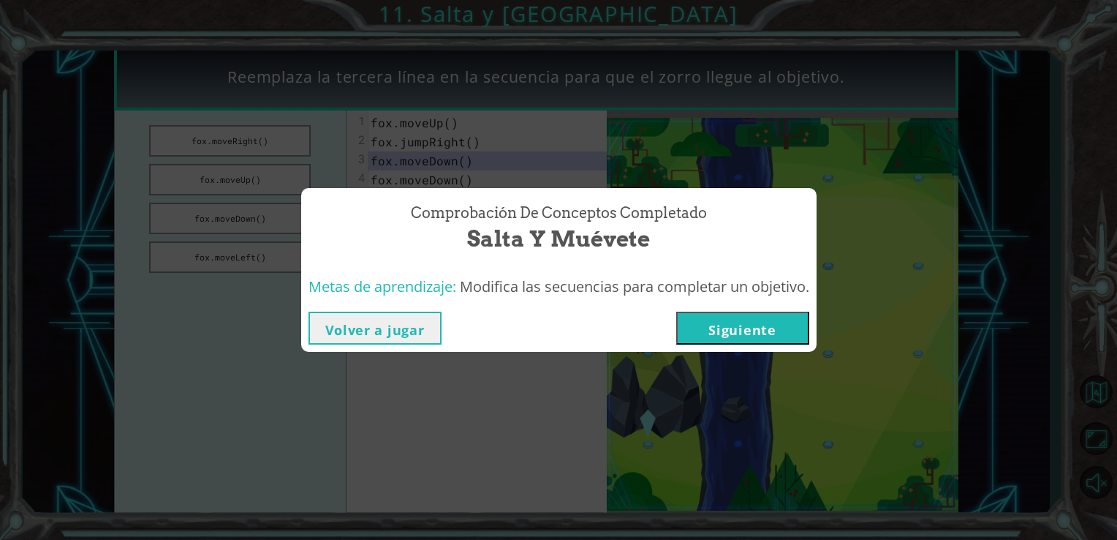
click at [720, 334] on button "Siguiente" at bounding box center [742, 328] width 133 height 33
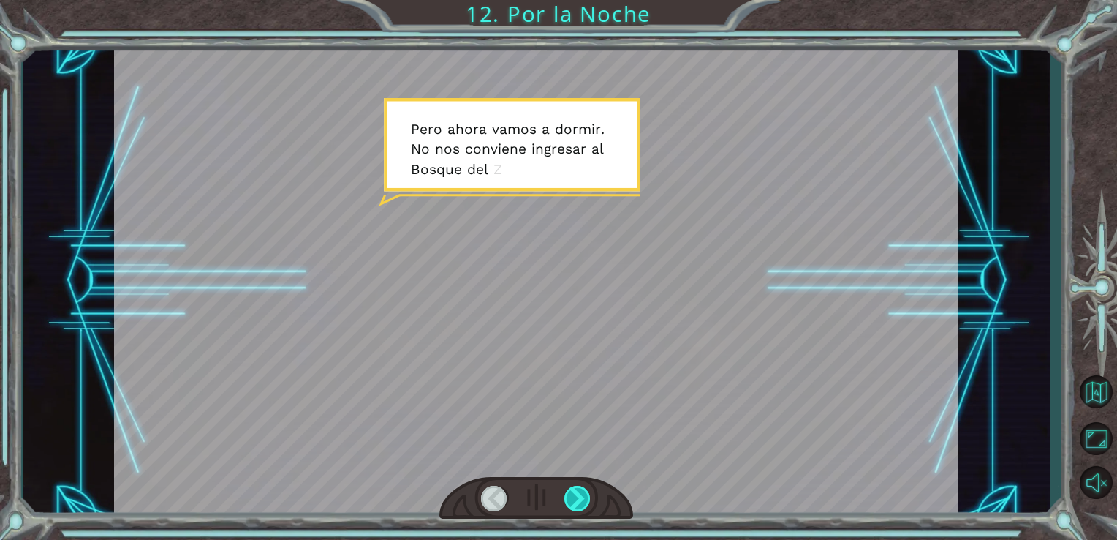
click at [579, 499] on div at bounding box center [578, 499] width 27 height 26
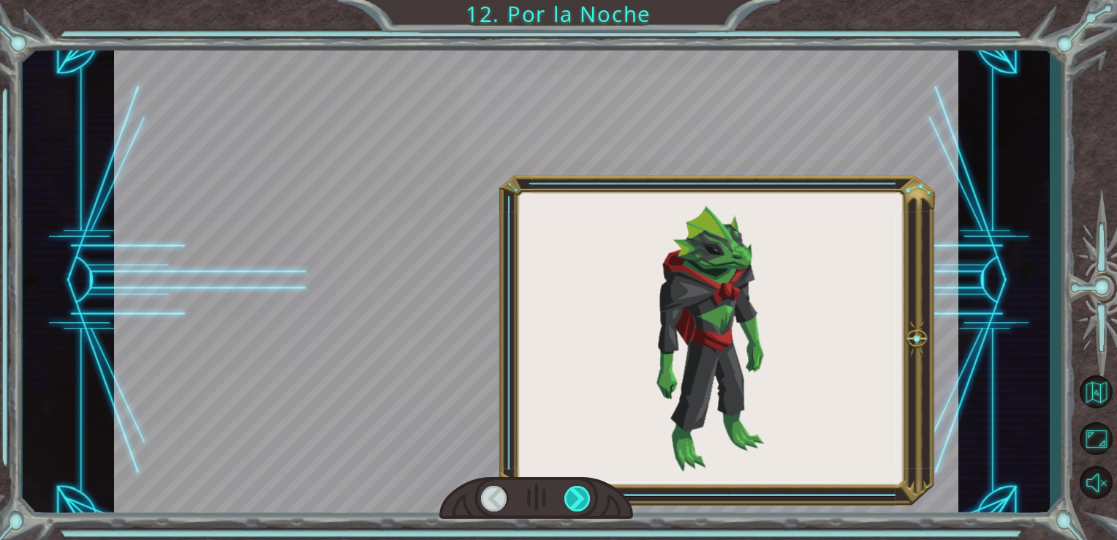
click at [579, 499] on div at bounding box center [578, 499] width 27 height 26
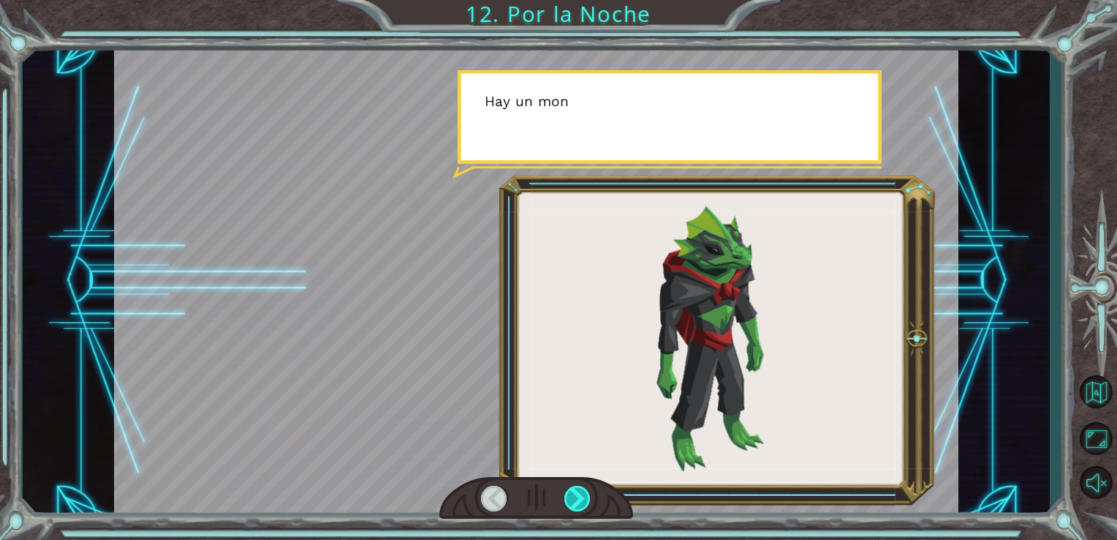
click at [579, 499] on div at bounding box center [578, 499] width 27 height 26
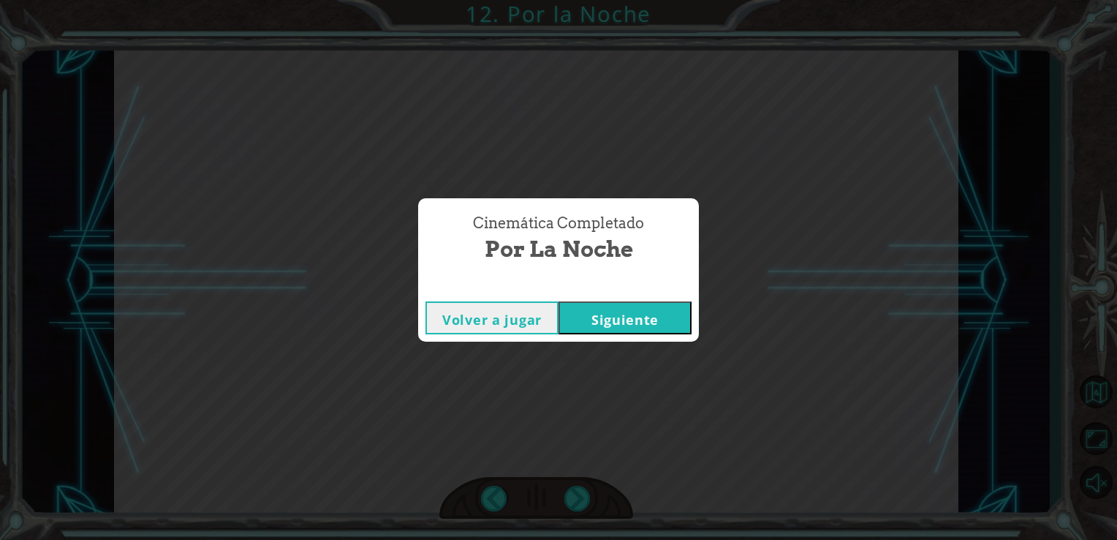
click at [646, 313] on button "Siguiente" at bounding box center [625, 317] width 133 height 33
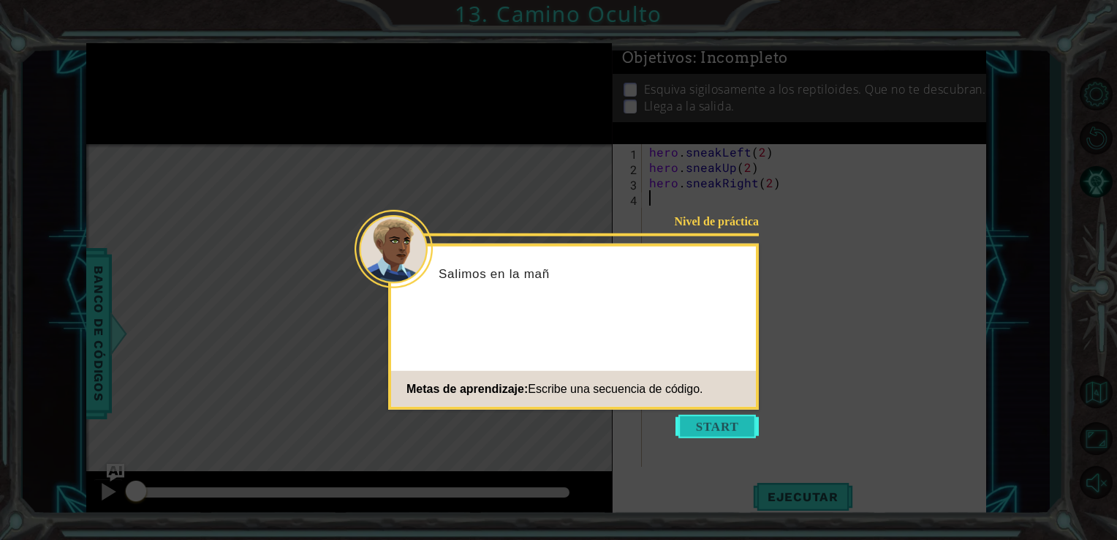
click at [696, 421] on button "Start" at bounding box center [717, 426] width 83 height 23
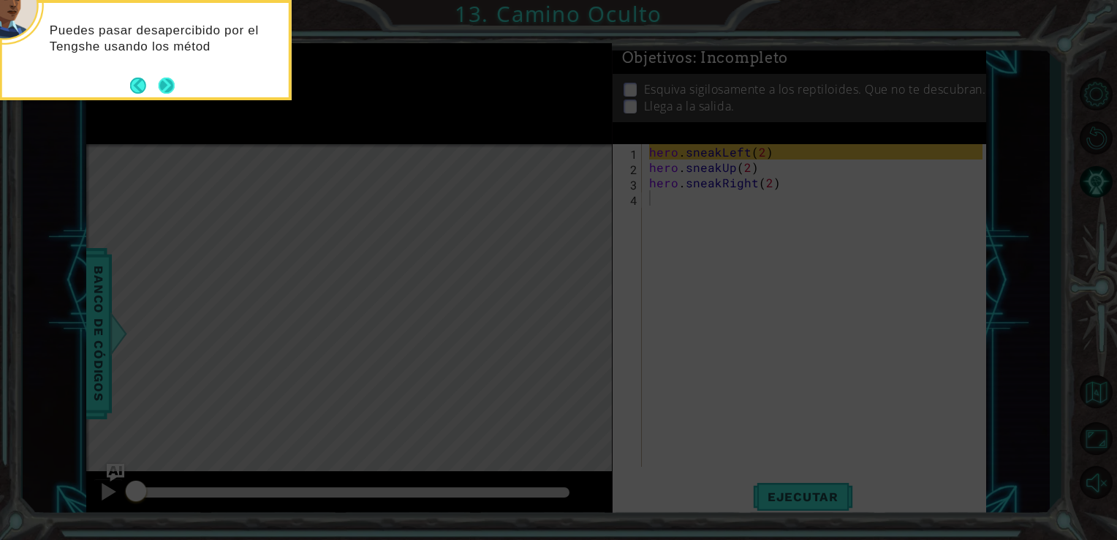
click at [173, 85] on button "Next" at bounding box center [166, 85] width 27 height 27
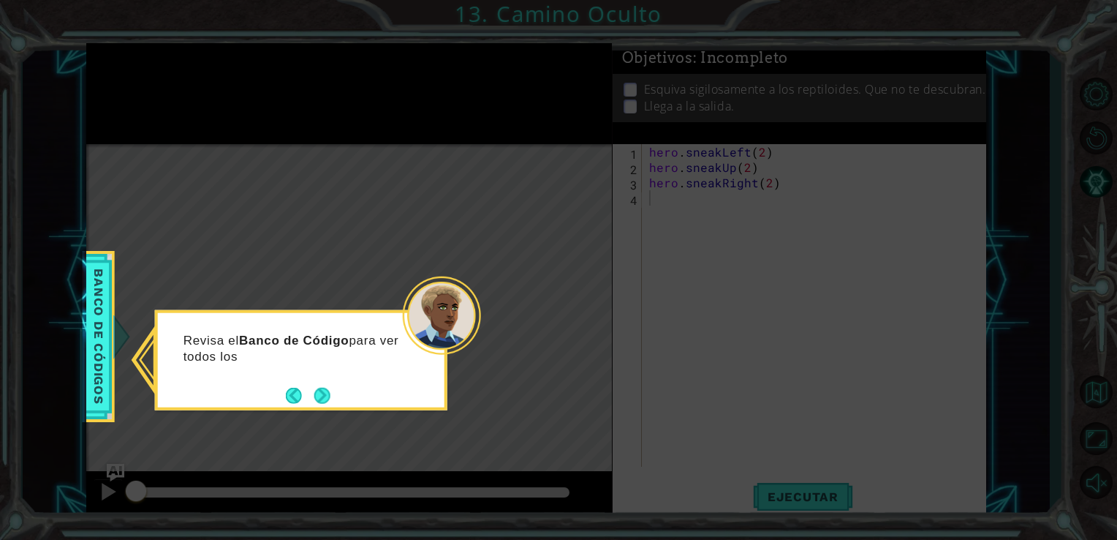
click at [319, 408] on button "Next" at bounding box center [322, 395] width 27 height 27
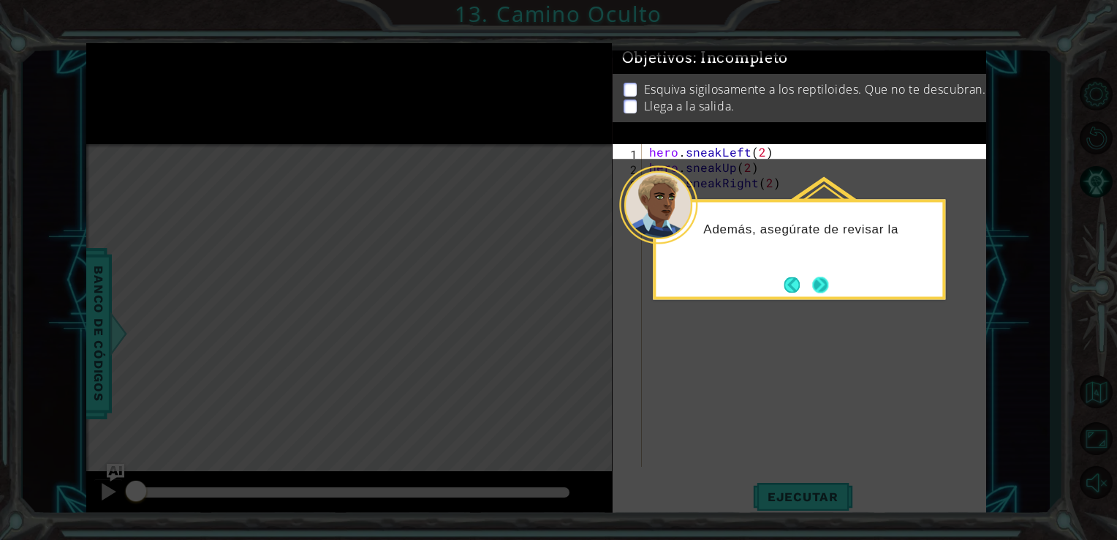
click at [827, 276] on button "Next" at bounding box center [820, 284] width 23 height 23
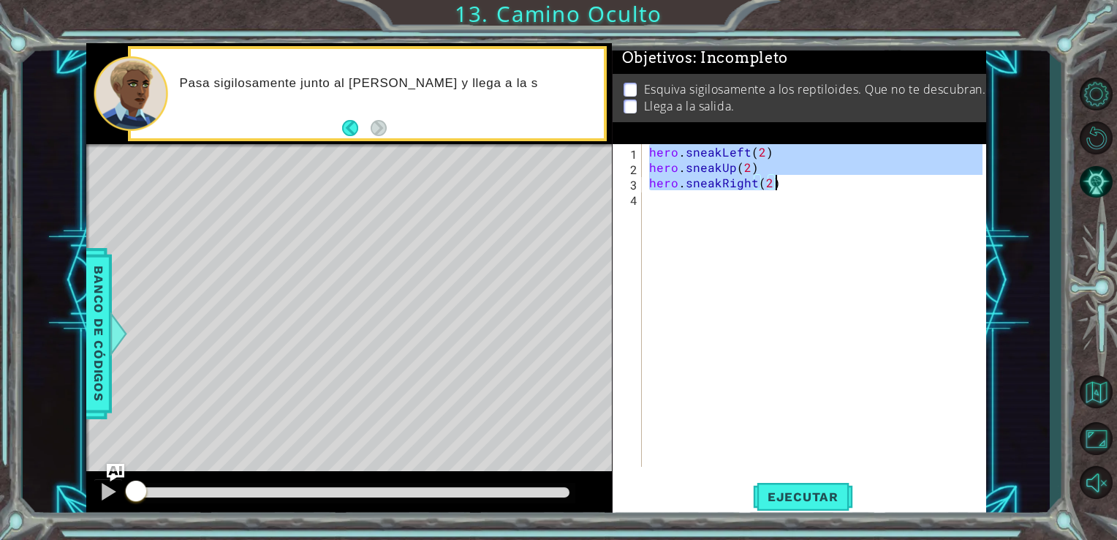
drag, startPoint x: 647, startPoint y: 148, endPoint x: 792, endPoint y: 184, distance: 149.3
click at [792, 184] on div "hero . sneakLeft ( 2 ) hero . sneakUp ( 2 ) hero . sneakRight ( 2 )" at bounding box center [818, 320] width 344 height 353
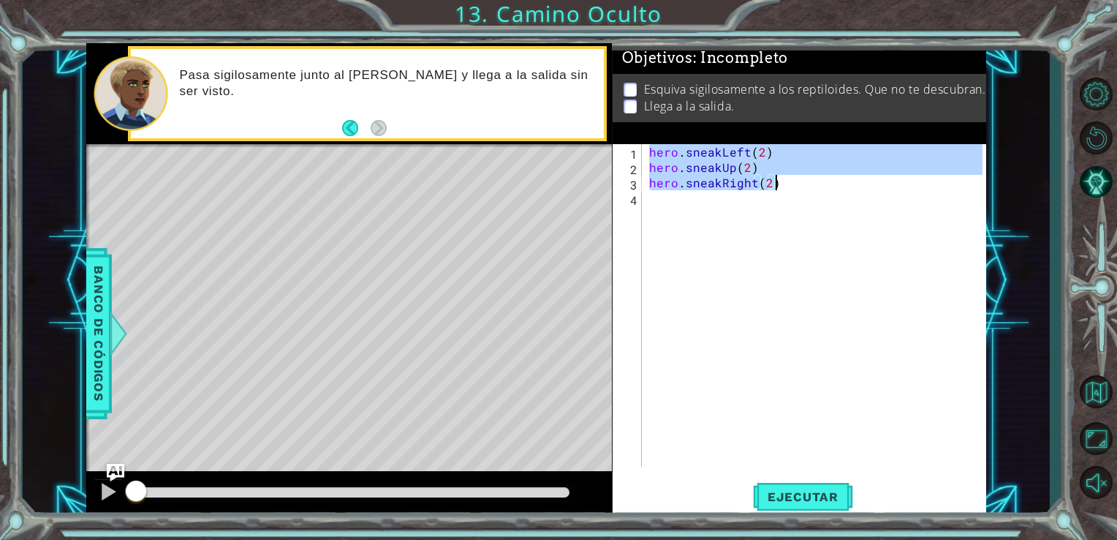
click at [770, 158] on div "hero . sneakLeft ( 2 ) hero . sneakUp ( 2 ) hero . sneakRight ( 2 )" at bounding box center [814, 305] width 337 height 323
drag, startPoint x: 649, startPoint y: 157, endPoint x: 775, endPoint y: 205, distance: 135.4
click at [775, 205] on div "hero . sneakLeft ( 2 ) hero . sneakUp ( 2 ) hero . sneakRight ( 2 )" at bounding box center [818, 320] width 344 height 353
type textarea "hero.sneakRight(2)"
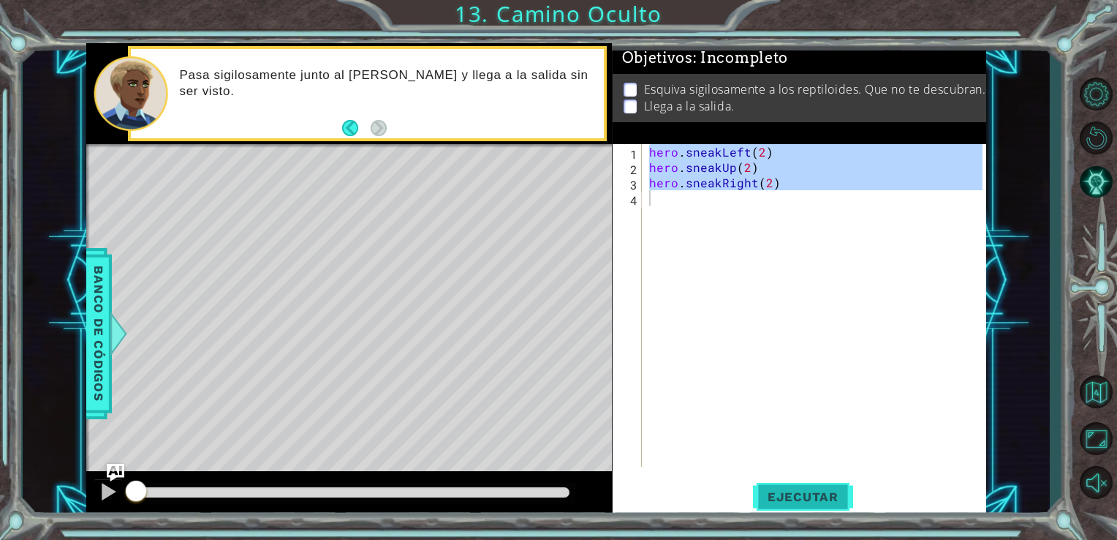
click at [774, 497] on span "Ejecutar" at bounding box center [803, 496] width 100 height 15
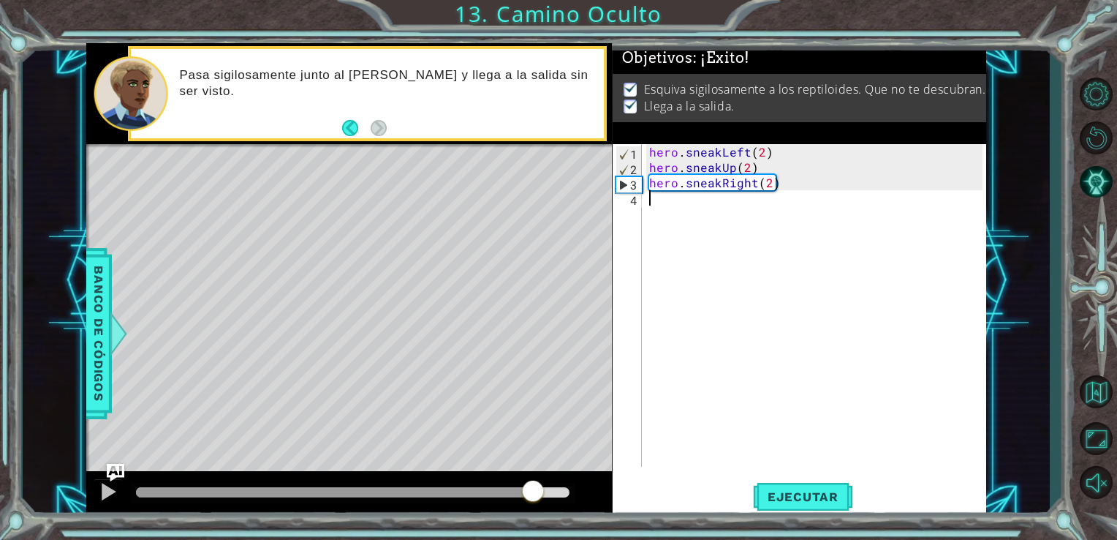
click at [532, 491] on div at bounding box center [353, 492] width 434 height 10
click at [107, 491] on div at bounding box center [108, 491] width 19 height 19
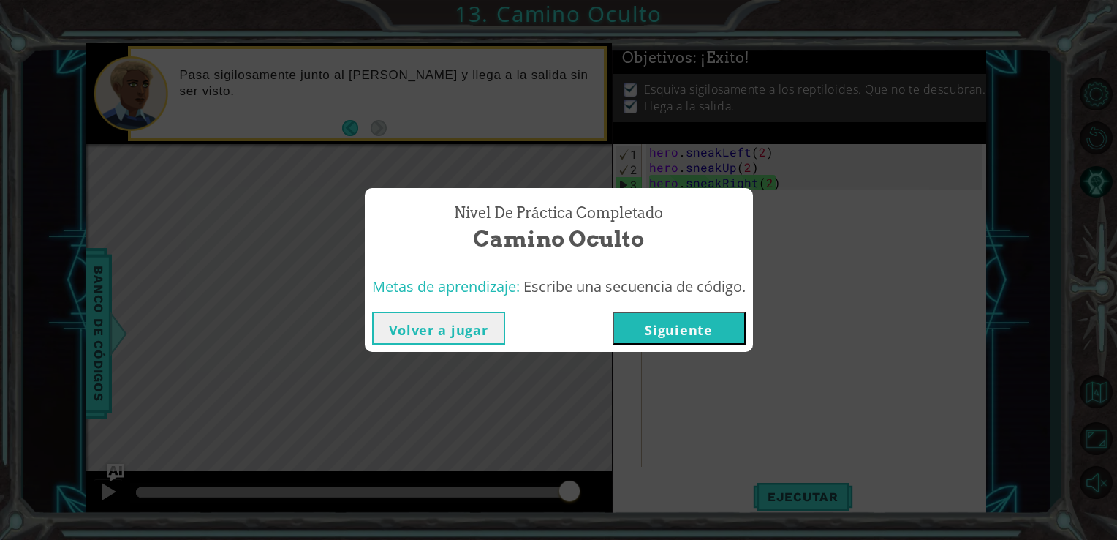
click at [688, 321] on button "Siguiente" at bounding box center [679, 328] width 133 height 33
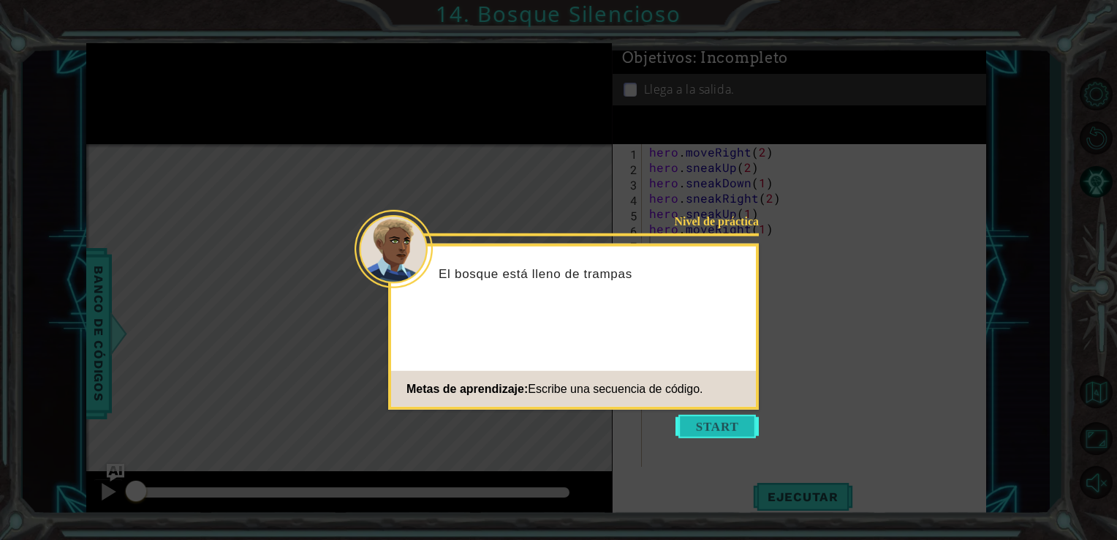
click at [720, 434] on button "Start" at bounding box center [717, 426] width 83 height 23
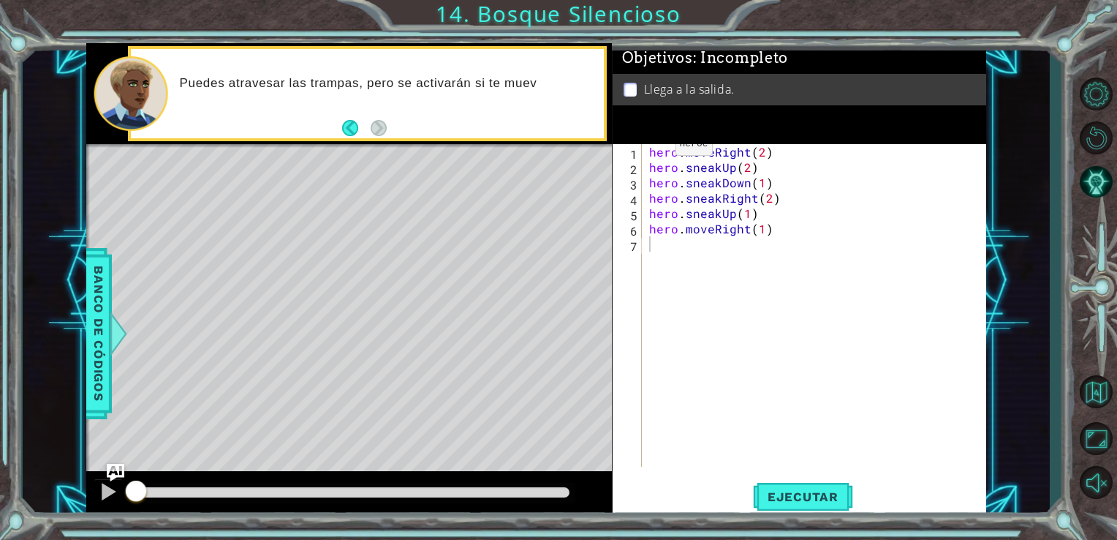
drag, startPoint x: 644, startPoint y: 151, endPoint x: 652, endPoint y: 148, distance: 9.3
click at [652, 148] on div "1 2 3 4 5 6 7 hero . moveRight ( 2 ) hero . sneakUp ( 2 ) hero . sneakDown ( 1 …" at bounding box center [798, 305] width 371 height 323
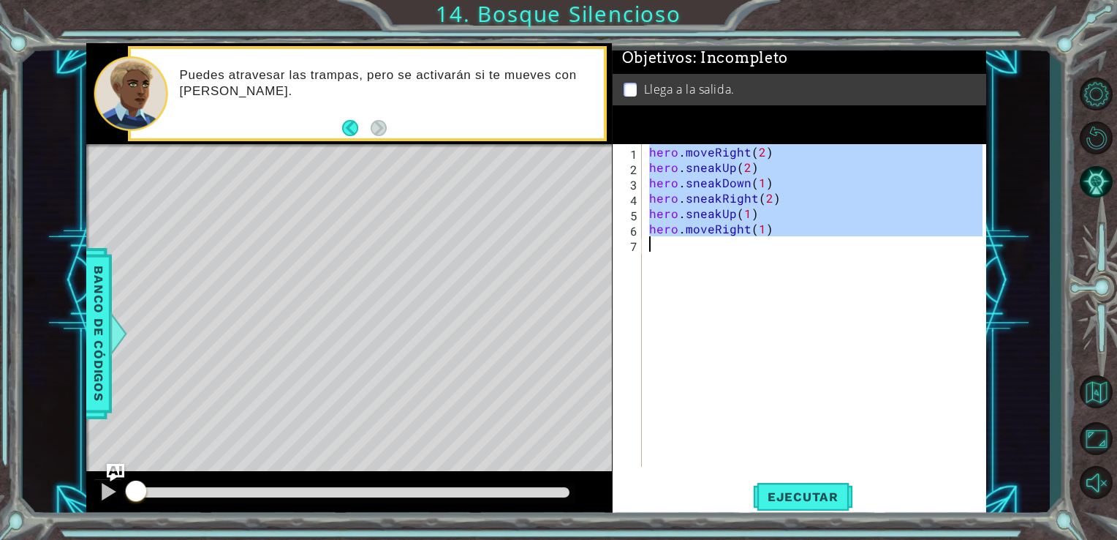
drag, startPoint x: 652, startPoint y: 148, endPoint x: 772, endPoint y: 243, distance: 153.0
click at [772, 243] on div "hero . moveRight ( 2 ) hero . sneakUp ( 2 ) hero . sneakDown ( 1 ) hero . sneak…" at bounding box center [818, 320] width 344 height 353
click at [774, 236] on div "hero . moveRight ( 2 ) hero . sneakUp ( 2 ) hero . sneakDown ( 1 ) hero . sneak…" at bounding box center [814, 305] width 337 height 323
drag, startPoint x: 650, startPoint y: 148, endPoint x: 788, endPoint y: 235, distance: 162.9
click at [788, 235] on div "hero . moveRight ( 2 ) hero . sneakUp ( 2 ) hero . sneakDown ( 1 ) hero . sneak…" at bounding box center [818, 320] width 344 height 353
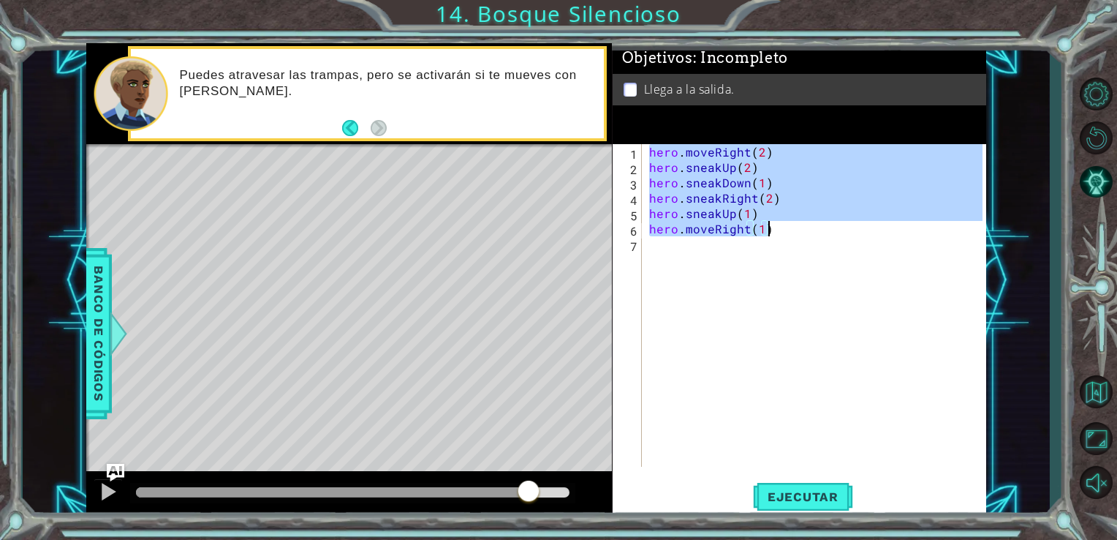
click at [529, 493] on div at bounding box center [353, 492] width 434 height 10
click at [822, 483] on button "Ejecutar" at bounding box center [803, 496] width 100 height 37
type textarea "hero.moveRight(1)"
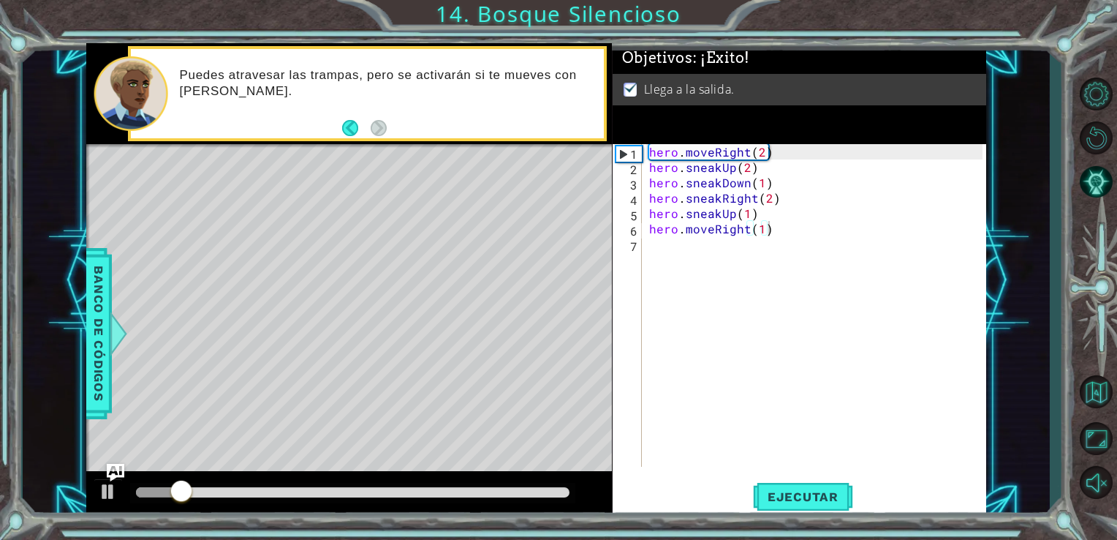
click at [553, 502] on div at bounding box center [353, 493] width 446 height 20
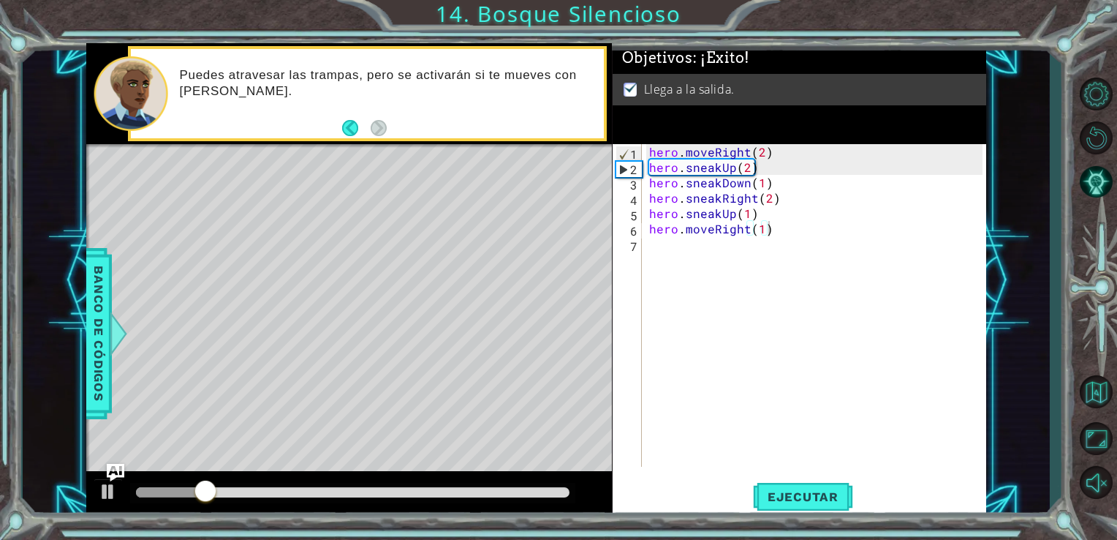
click at [542, 486] on div at bounding box center [349, 494] width 527 height 47
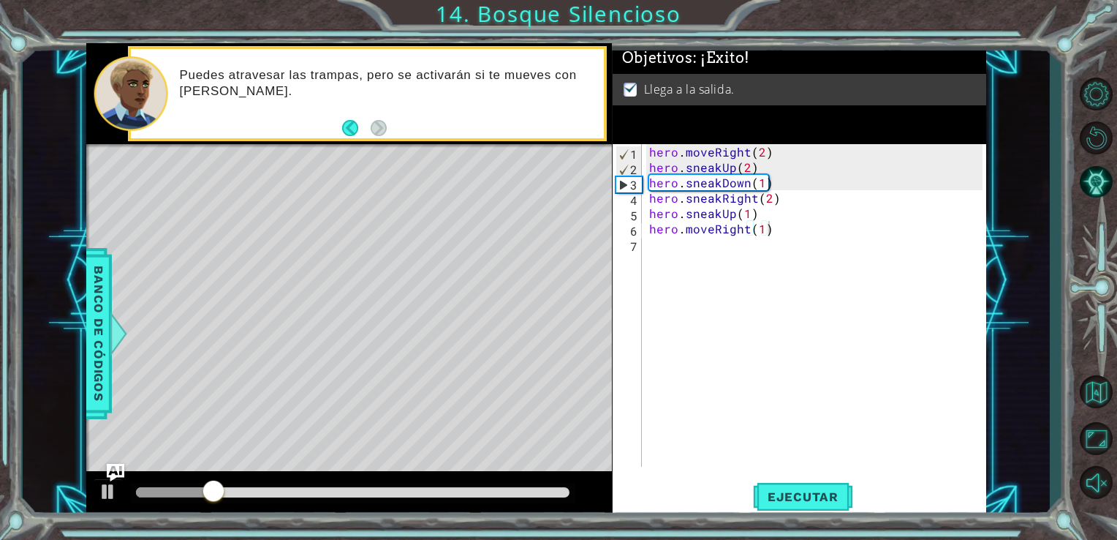
click at [542, 486] on div at bounding box center [353, 493] width 446 height 20
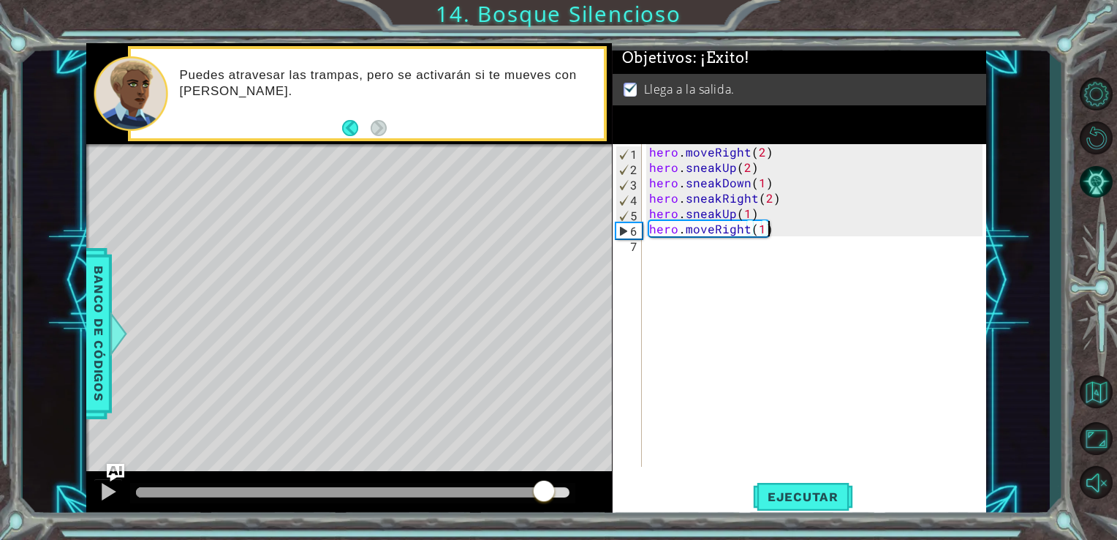
click at [545, 491] on div at bounding box center [353, 492] width 434 height 10
click at [106, 489] on div at bounding box center [108, 491] width 19 height 19
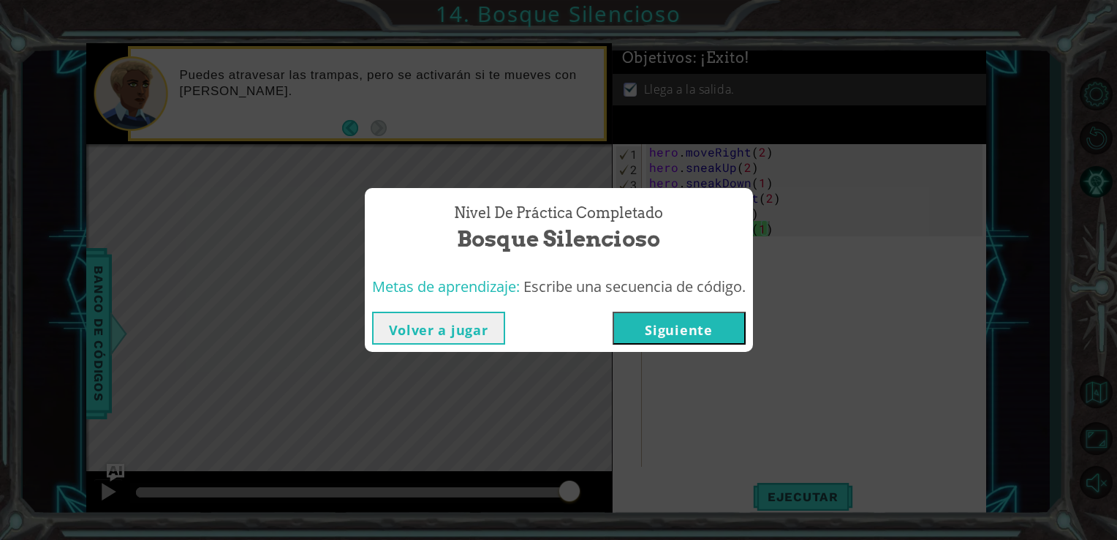
click at [672, 323] on button "Siguiente" at bounding box center [679, 328] width 133 height 33
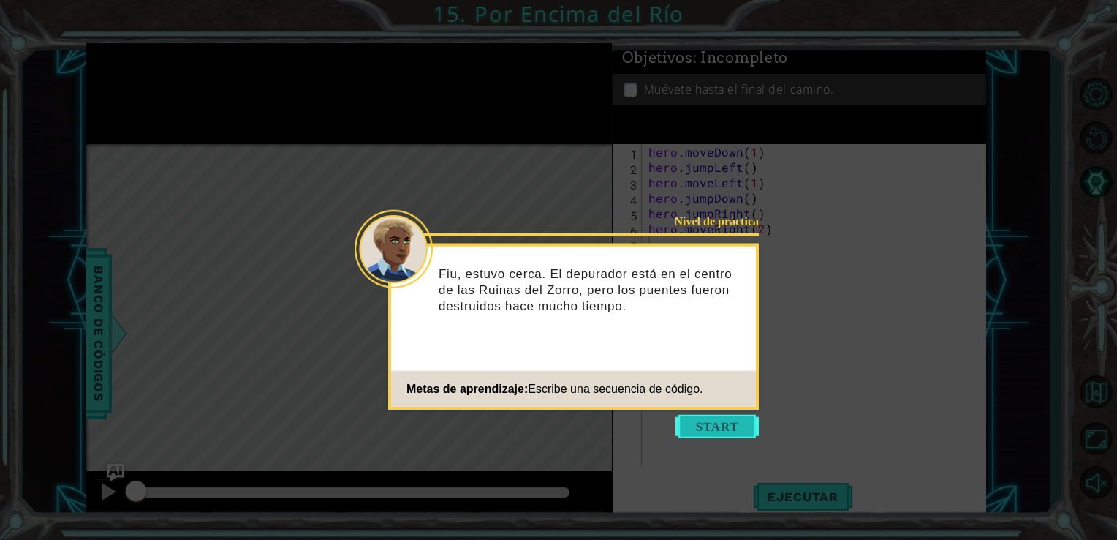
click at [724, 436] on button "Start" at bounding box center [717, 426] width 83 height 23
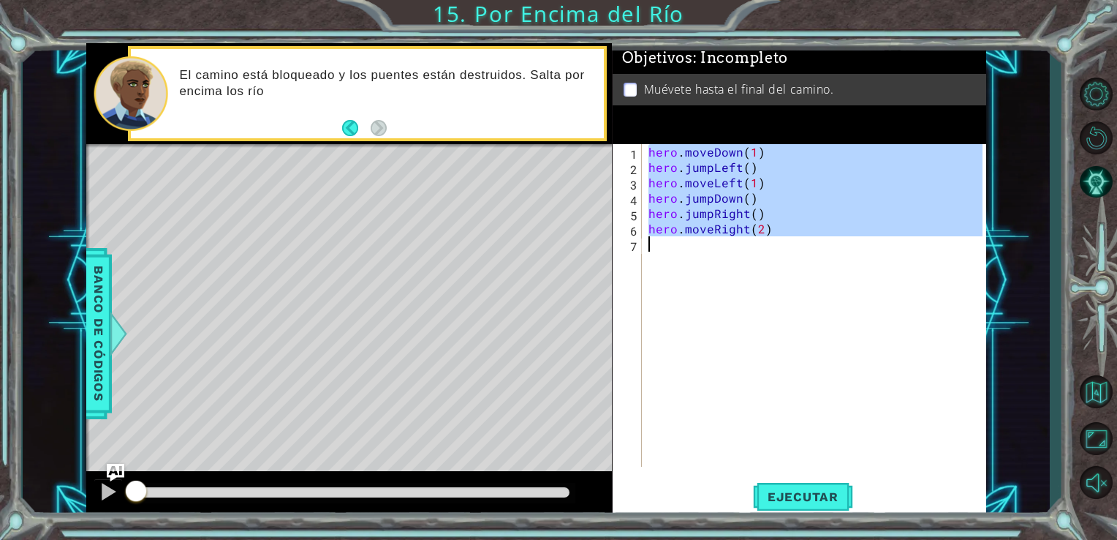
drag, startPoint x: 648, startPoint y: 148, endPoint x: 795, endPoint y: 256, distance: 182.1
click at [795, 256] on div "hero . moveDown ( 1 ) hero . jumpLeft ( ) hero . moveLeft ( 1 ) hero . jumpDown…" at bounding box center [818, 320] width 344 height 353
type textarea "hero.moveRight(2)"
click at [777, 482] on button "Ejecutar" at bounding box center [803, 496] width 100 height 37
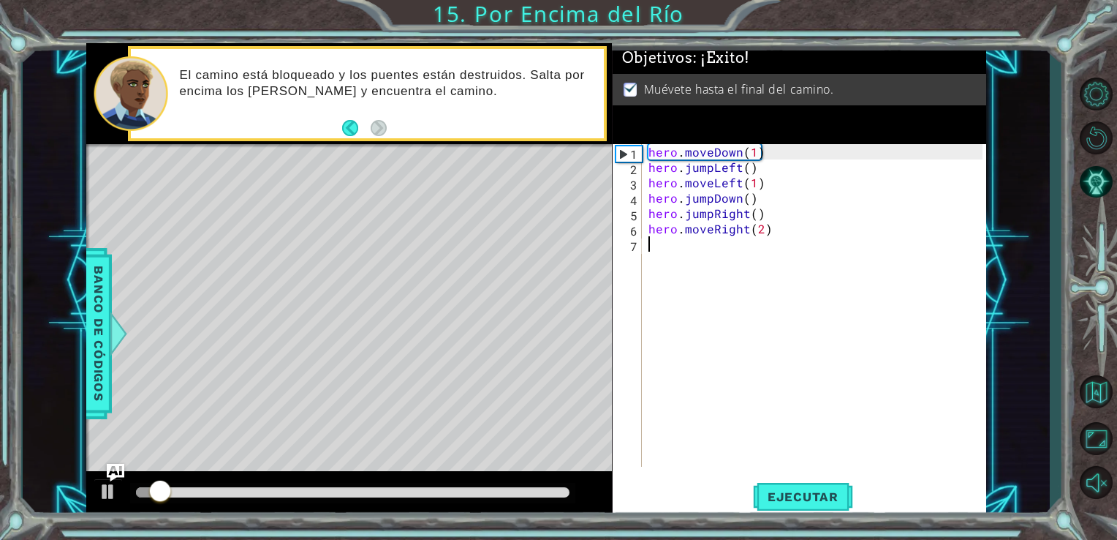
click at [551, 493] on div at bounding box center [353, 492] width 434 height 10
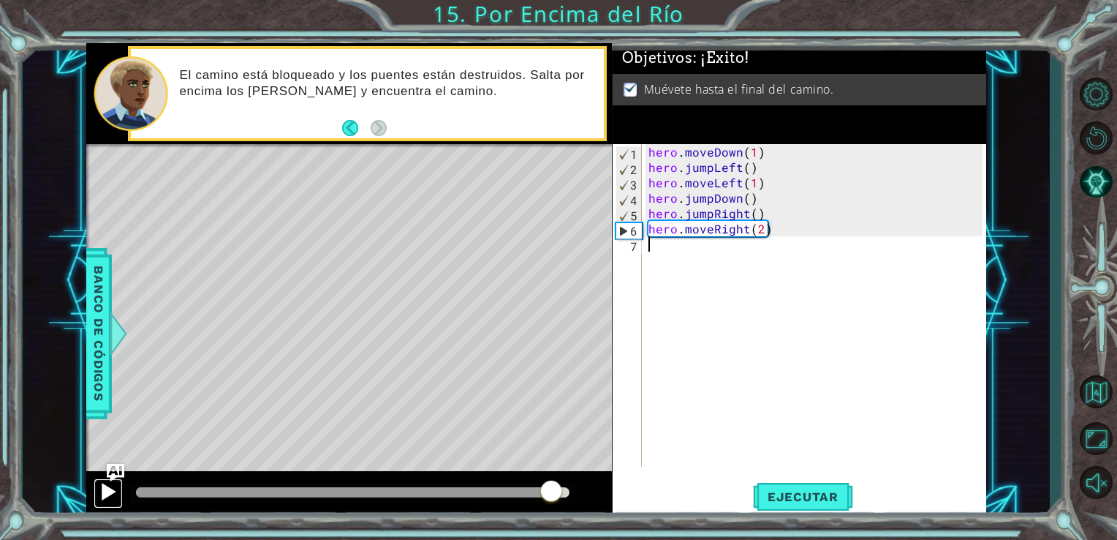
click at [105, 489] on div at bounding box center [108, 491] width 19 height 19
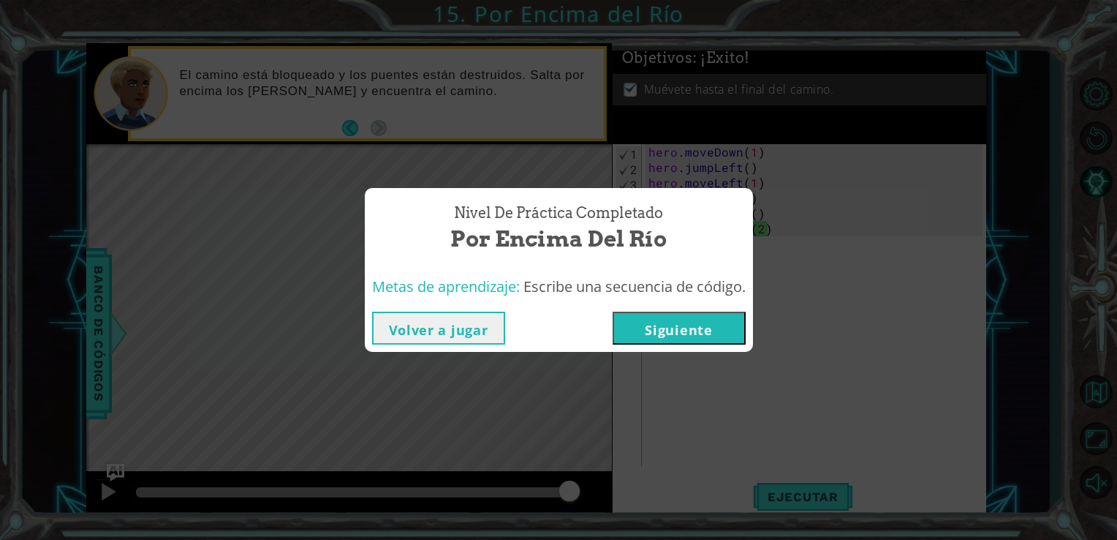
click at [679, 320] on button "Siguiente" at bounding box center [679, 328] width 133 height 33
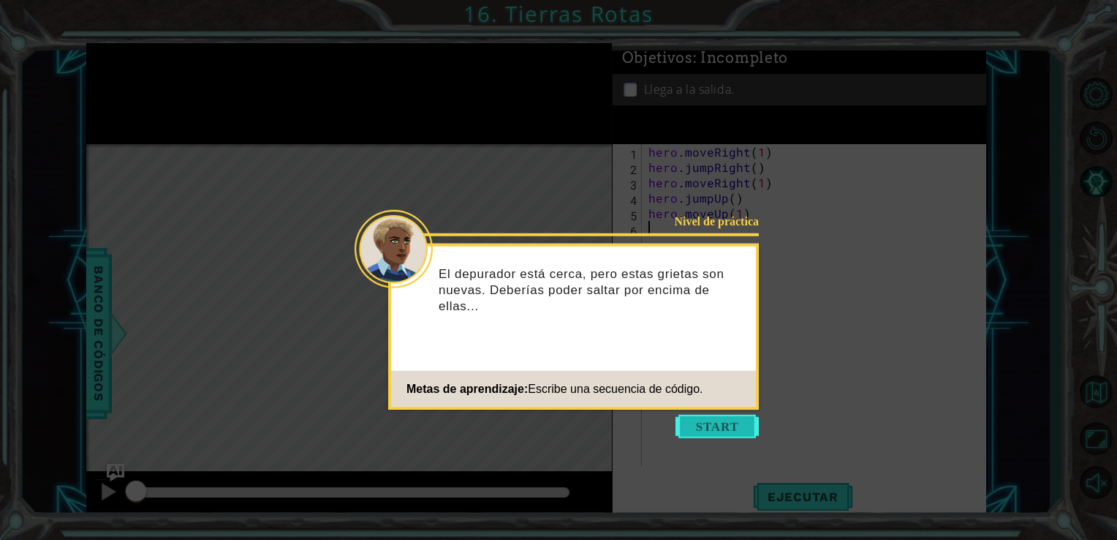
click at [723, 433] on button "Start" at bounding box center [717, 426] width 83 height 23
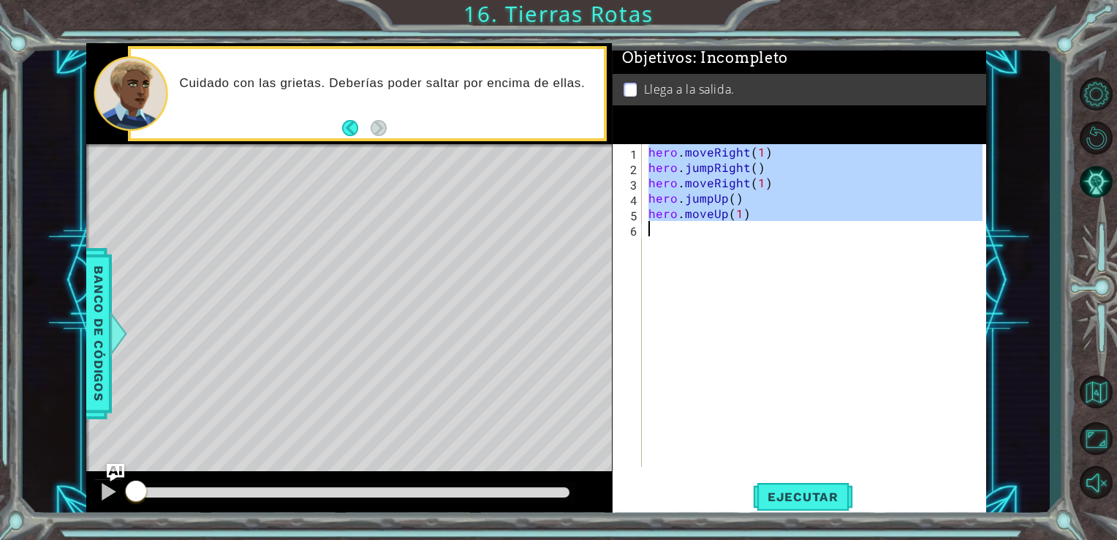
drag, startPoint x: 649, startPoint y: 153, endPoint x: 739, endPoint y: 227, distance: 116.4
click at [739, 227] on div "hero . moveRight ( 1 ) hero . jumpRight ( ) hero . moveRight ( 1 ) hero . jumpU…" at bounding box center [818, 320] width 344 height 353
click at [744, 219] on div "hero . moveRight ( 1 ) hero . jumpRight ( ) hero . moveRight ( 1 ) hero . jumpU…" at bounding box center [814, 305] width 337 height 323
drag, startPoint x: 649, startPoint y: 150, endPoint x: 788, endPoint y: 236, distance: 163.6
click at [788, 236] on div "hero . moveRight ( 1 ) hero . jumpRight ( ) hero . moveRight ( 1 ) hero . jumpU…" at bounding box center [818, 320] width 344 height 353
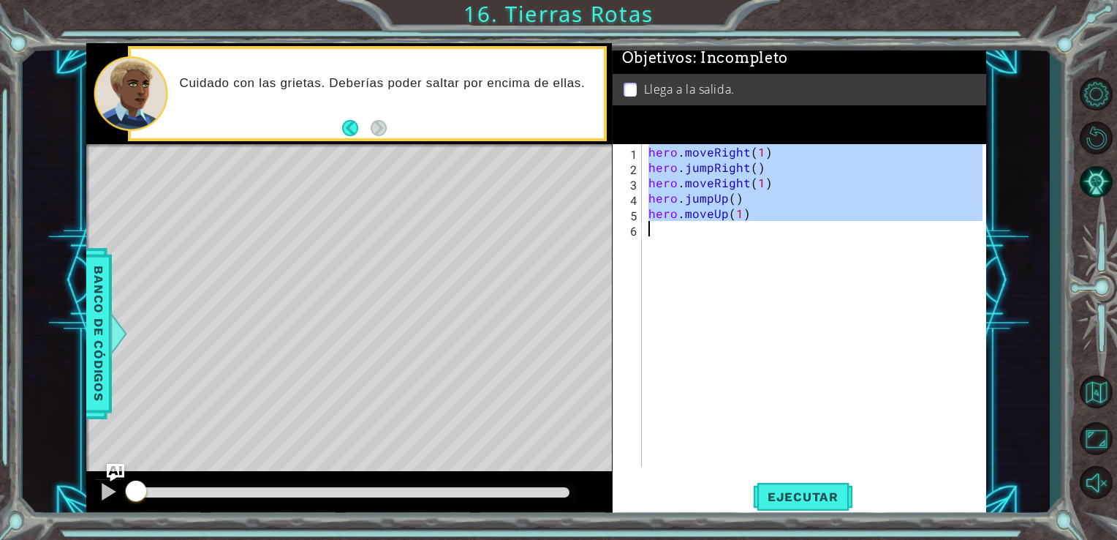
type textarea "hero.moveUp(1)"
click at [773, 491] on span "Ejecutar" at bounding box center [803, 496] width 100 height 15
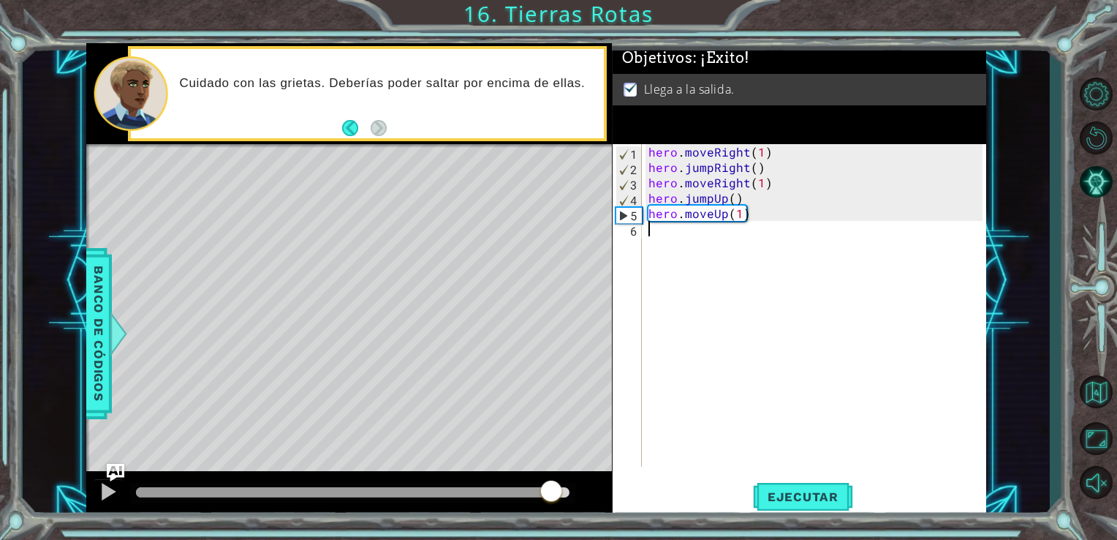
click at [551, 493] on div at bounding box center [353, 492] width 434 height 10
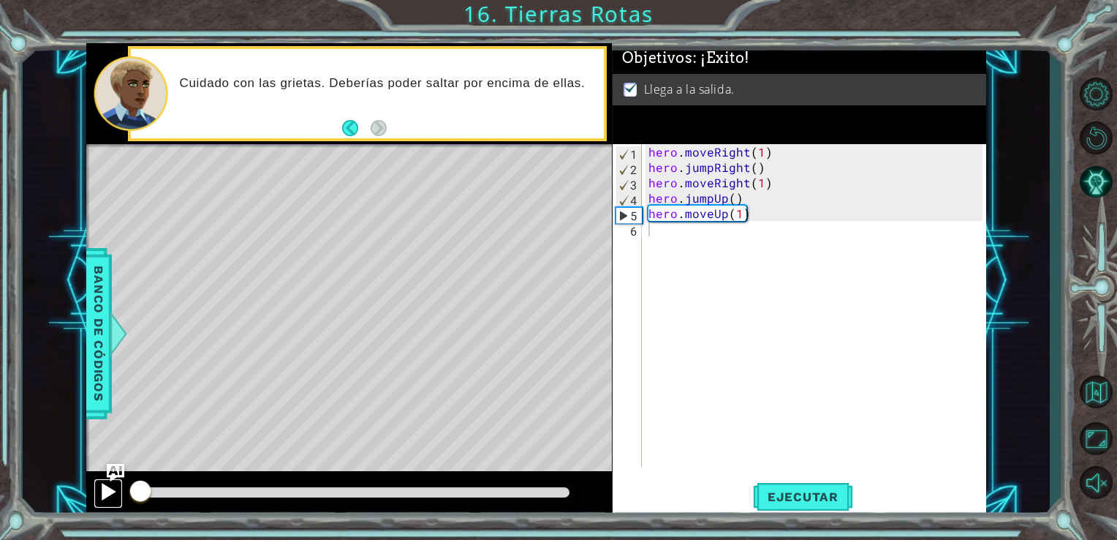
click at [102, 482] on div at bounding box center [108, 491] width 19 height 19
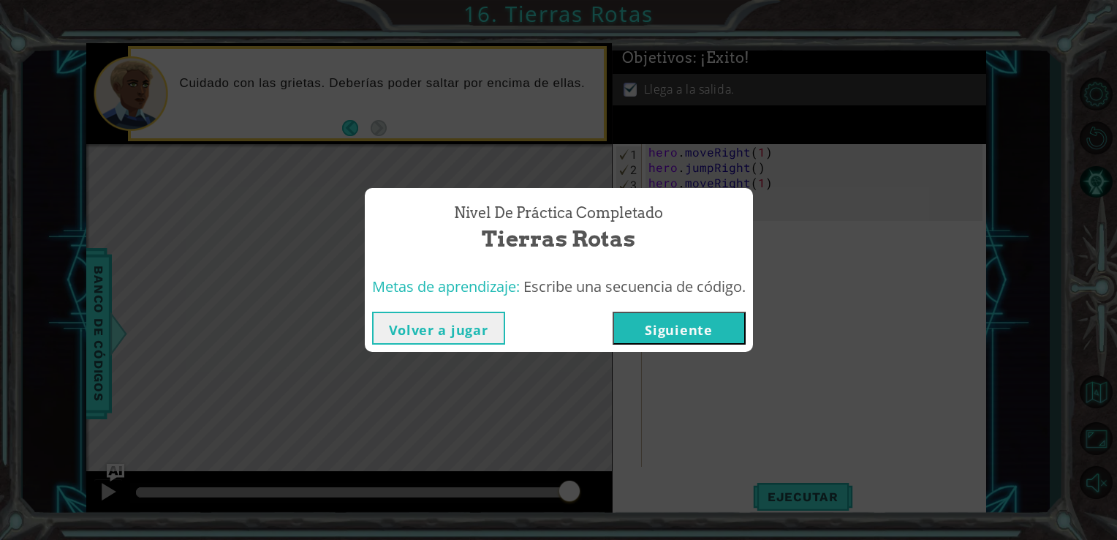
click at [671, 327] on button "Siguiente" at bounding box center [679, 328] width 133 height 33
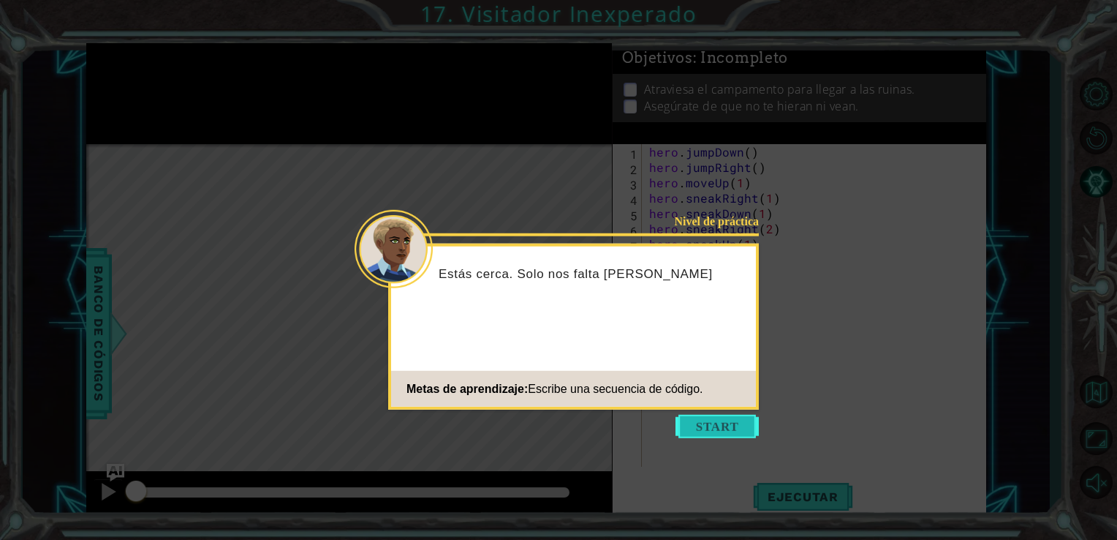
click at [734, 434] on button "Start" at bounding box center [717, 426] width 83 height 23
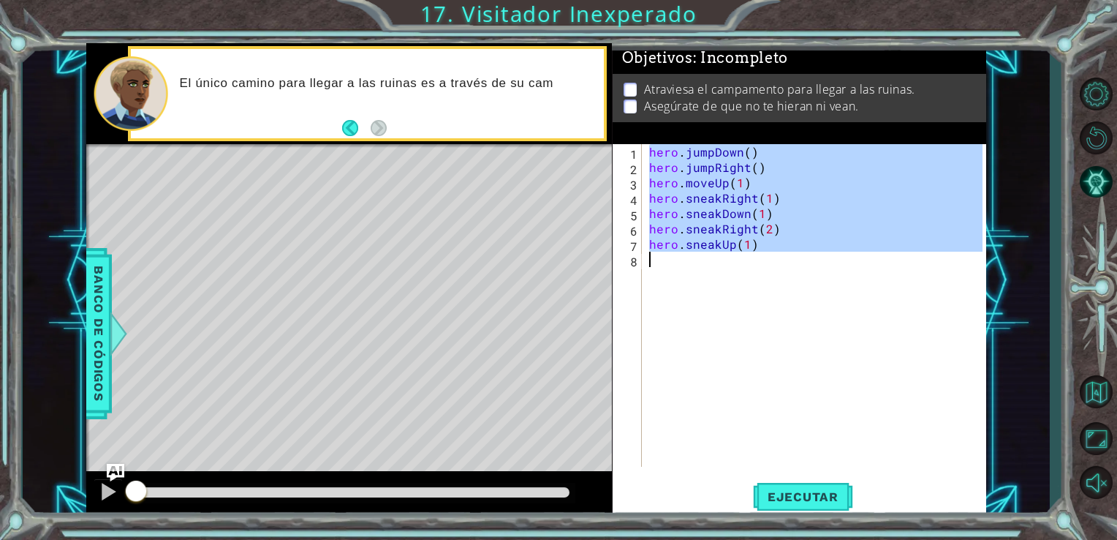
drag, startPoint x: 651, startPoint y: 154, endPoint x: 767, endPoint y: 266, distance: 161.9
click at [767, 266] on div "hero . jumpDown ( ) hero . jumpRight ( ) hero . moveUp ( 1 ) hero . sneakRight …" at bounding box center [818, 320] width 344 height 353
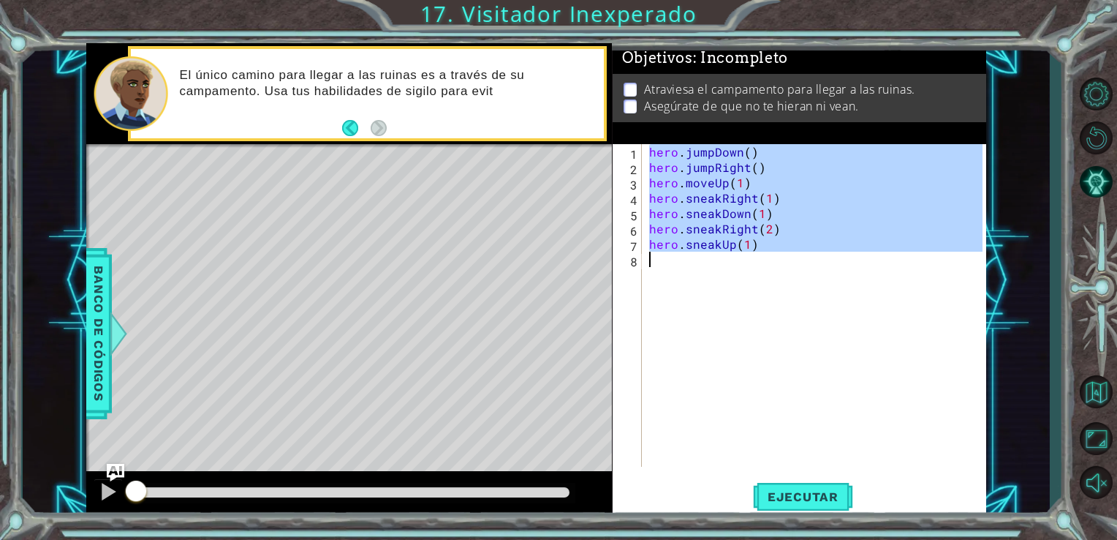
click at [767, 240] on div "hero . jumpDown ( ) hero . jumpRight ( ) hero . moveUp ( 1 ) hero . sneakRight …" at bounding box center [814, 305] width 337 height 323
drag, startPoint x: 650, startPoint y: 149, endPoint x: 779, endPoint y: 254, distance: 166.3
click at [779, 254] on div "hero . jumpDown ( ) hero . jumpRight ( ) hero . moveUp ( 1 ) hero . sneakRight …" at bounding box center [818, 320] width 344 height 353
type textarea "hero.sneakUp(1)"
click at [562, 261] on div "Level Map" at bounding box center [424, 359] width 676 height 431
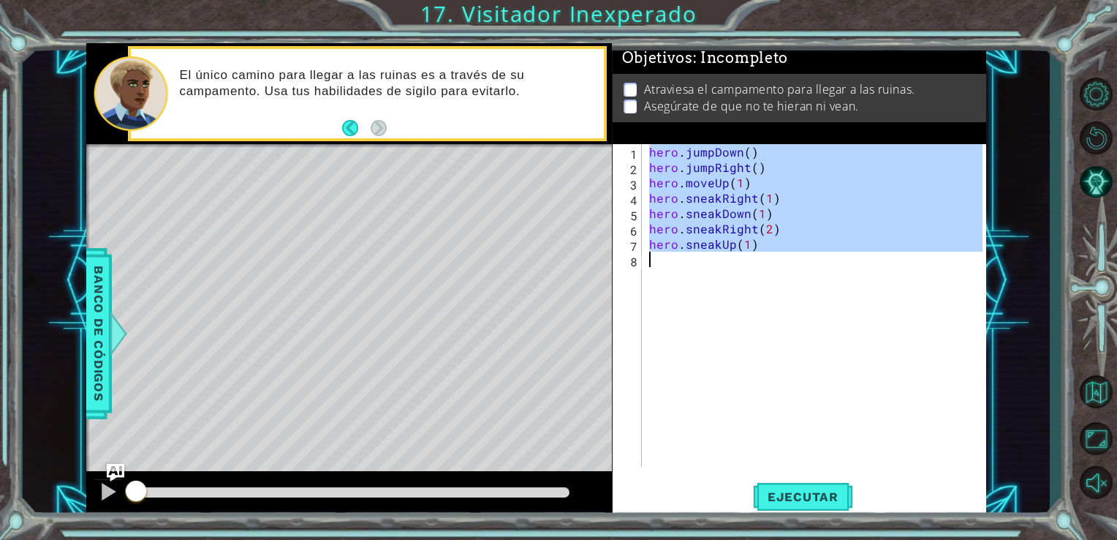
click at [725, 299] on div "hero . jumpDown ( ) hero . jumpRight ( ) hero . moveUp ( 1 ) hero . sneakRight …" at bounding box center [814, 305] width 337 height 323
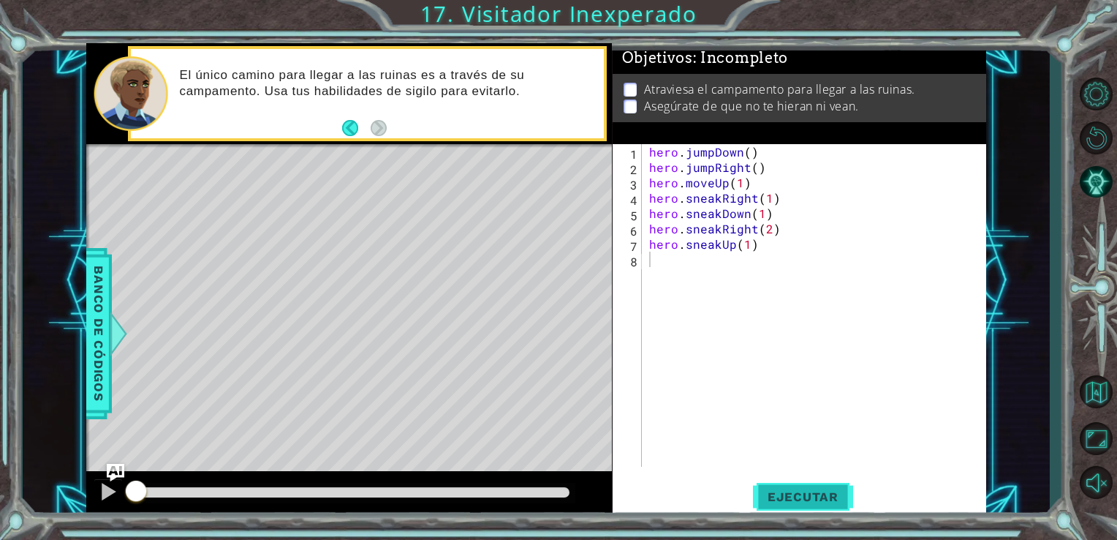
click at [810, 501] on span "Ejecutar" at bounding box center [803, 496] width 100 height 15
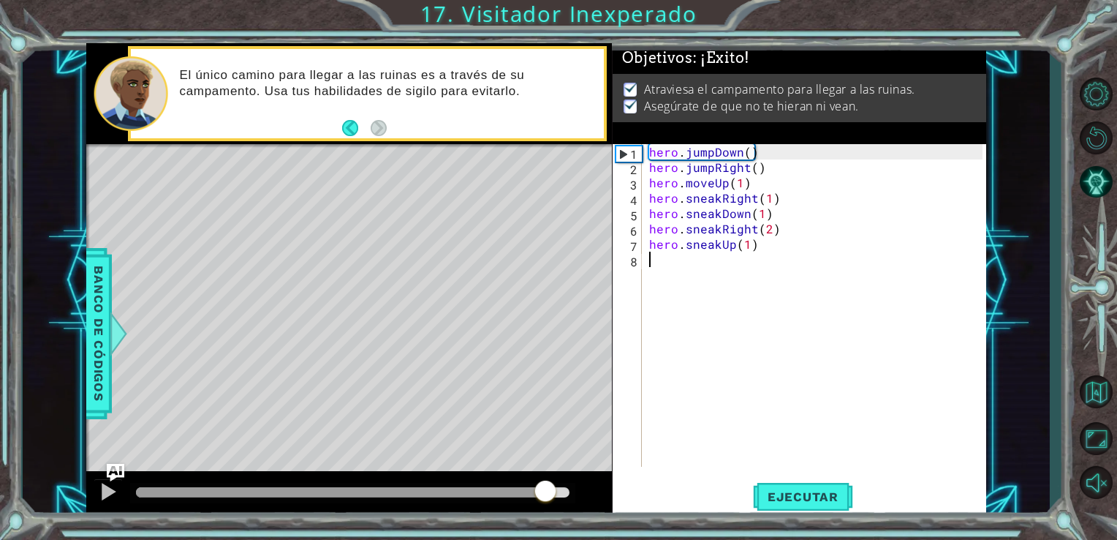
click at [544, 490] on div at bounding box center [353, 492] width 434 height 10
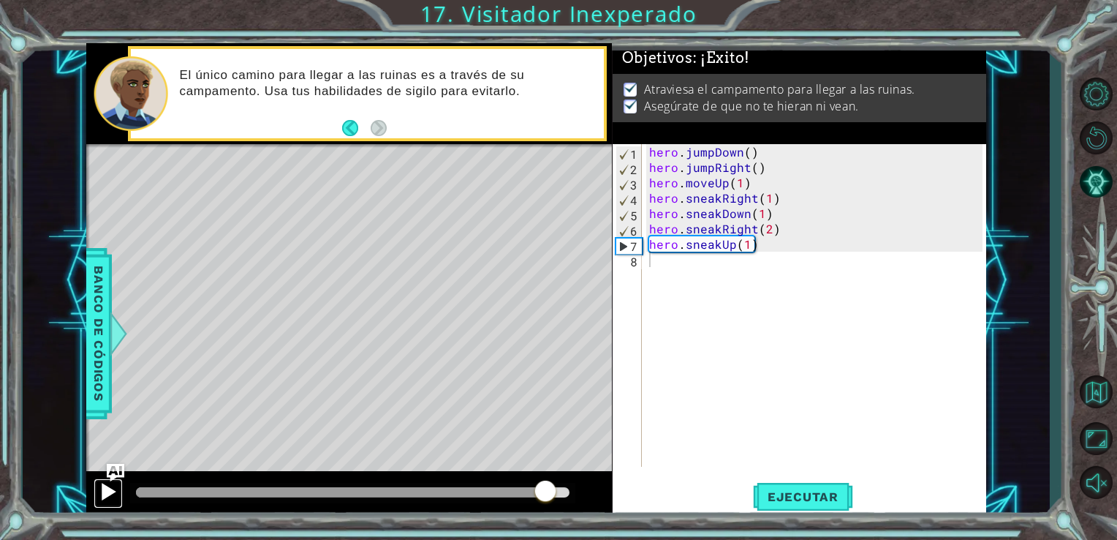
click at [114, 493] on div at bounding box center [108, 491] width 19 height 19
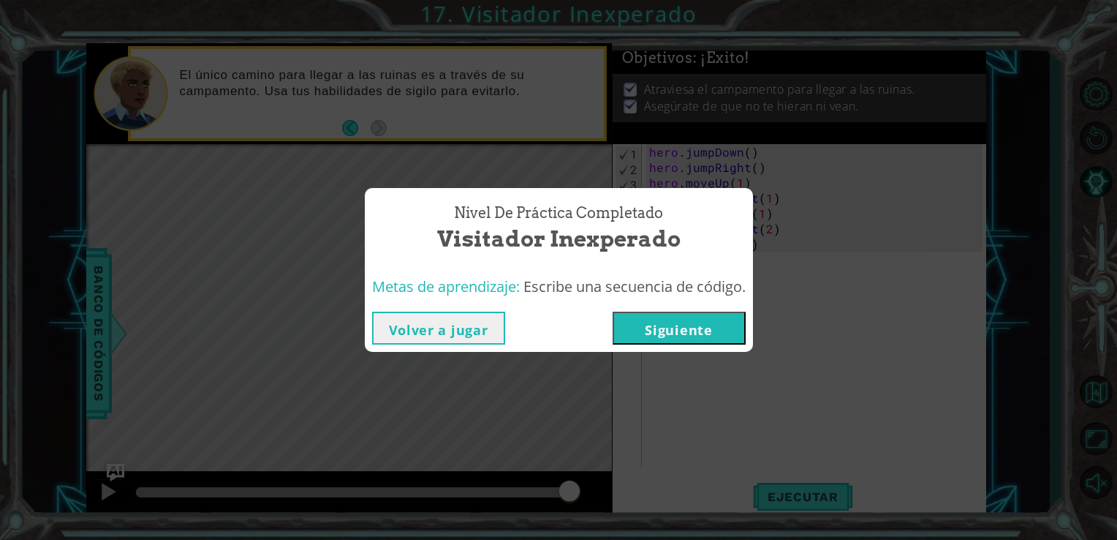
click at [690, 331] on button "Siguiente" at bounding box center [679, 328] width 133 height 33
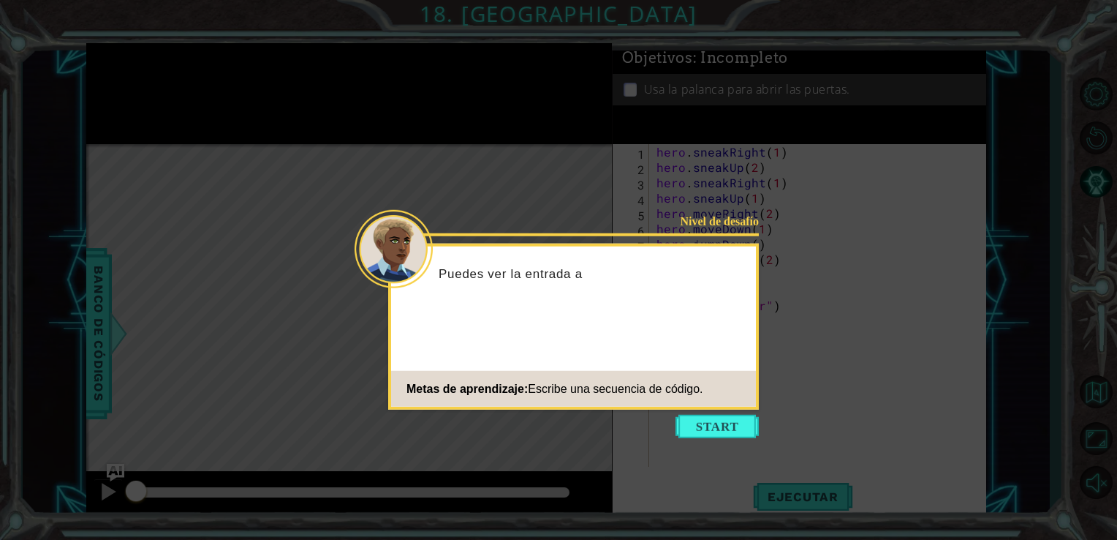
click at [716, 437] on button "Start" at bounding box center [717, 426] width 83 height 23
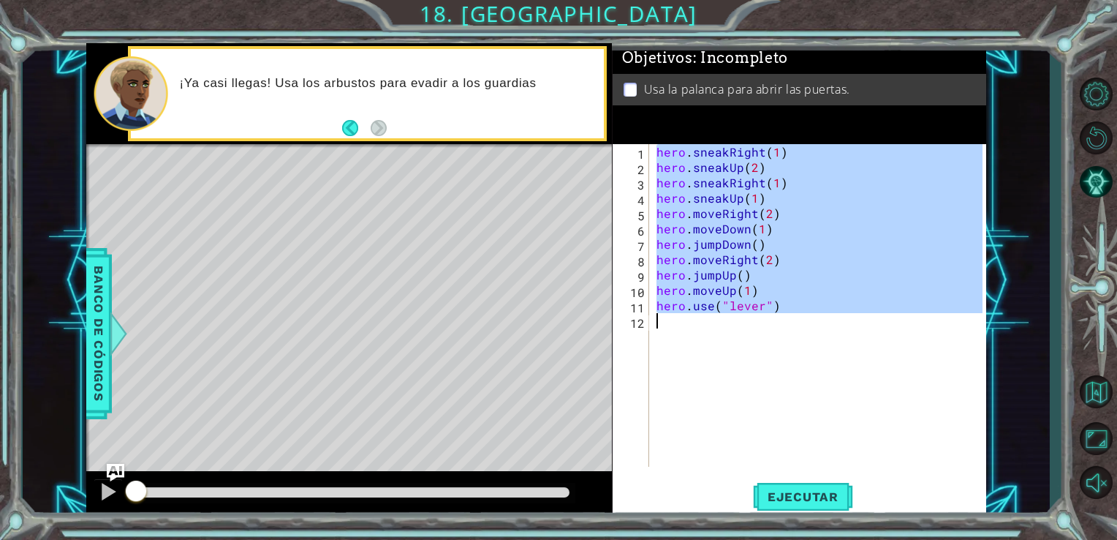
drag, startPoint x: 657, startPoint y: 151, endPoint x: 836, endPoint y: 342, distance: 260.8
click at [836, 342] on div "hero . sneakRight ( 1 ) hero . sneakUp ( 2 ) hero . sneakRight ( 1 ) hero . sne…" at bounding box center [822, 320] width 337 height 353
type textarea "hero.use("lever")"
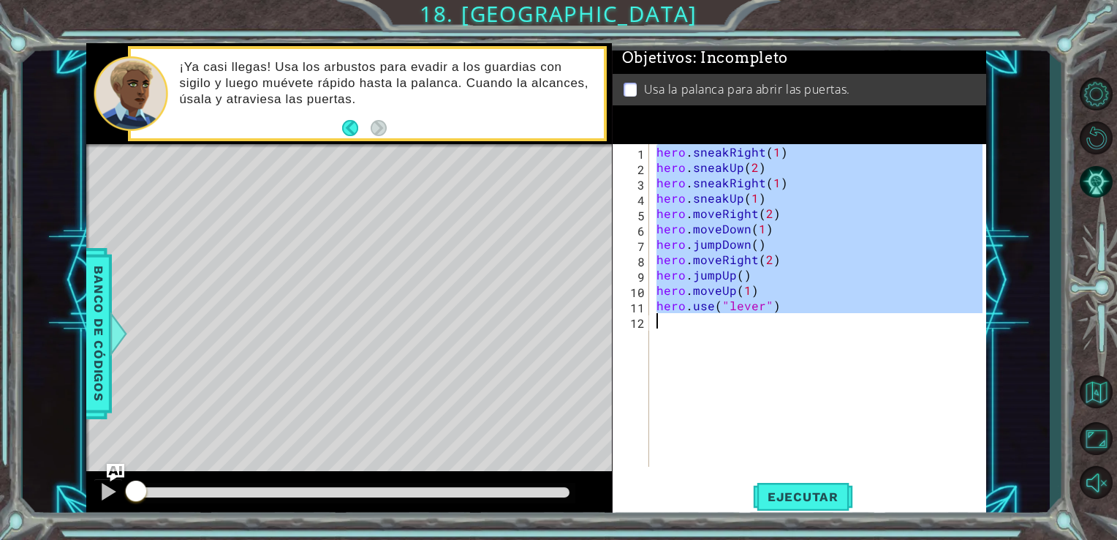
click at [793, 411] on div "hero . sneakRight ( 1 ) hero . sneakUp ( 2 ) hero . sneakRight ( 1 ) hero . sne…" at bounding box center [819, 305] width 330 height 323
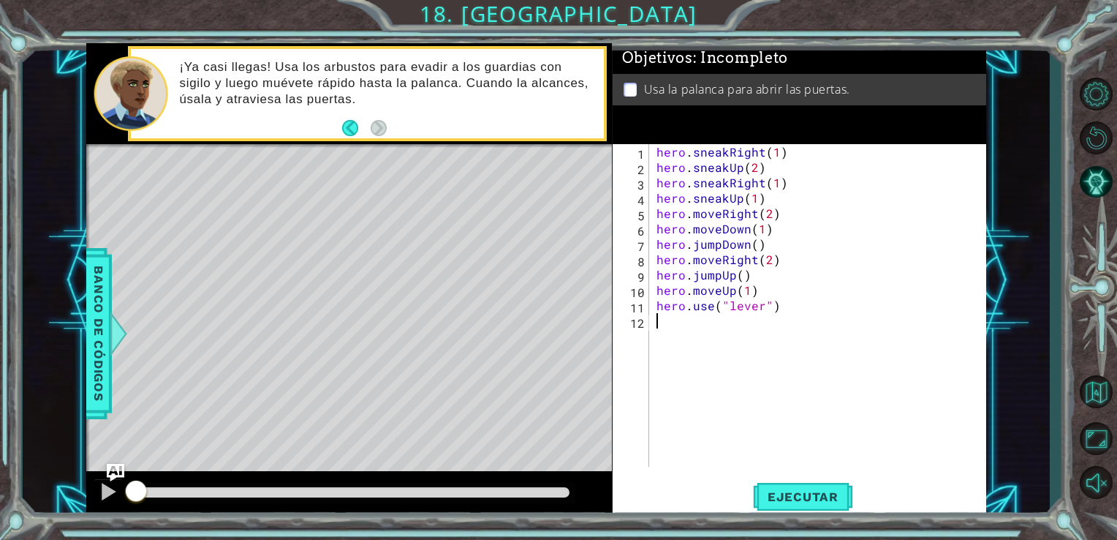
click at [924, 261] on div "hero . sneakRight ( 1 ) hero . sneakUp ( 2 ) hero . sneakRight ( 1 ) hero . sne…" at bounding box center [822, 320] width 337 height 353
type textarea "hero.moveRight(2)"
